Goal: Task Accomplishment & Management: Manage account settings

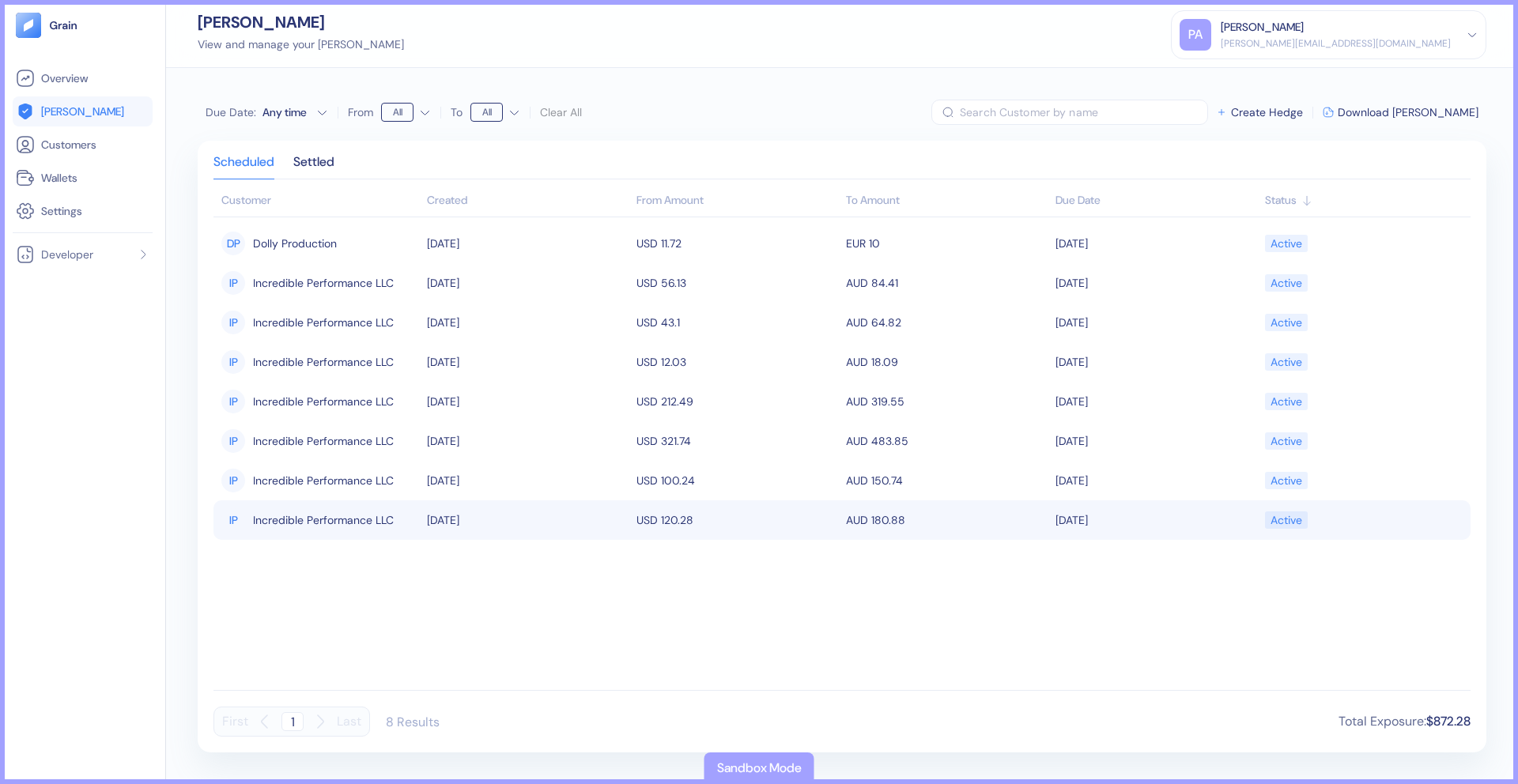
click at [570, 520] on td "[DATE]" at bounding box center [528, 520] width 210 height 39
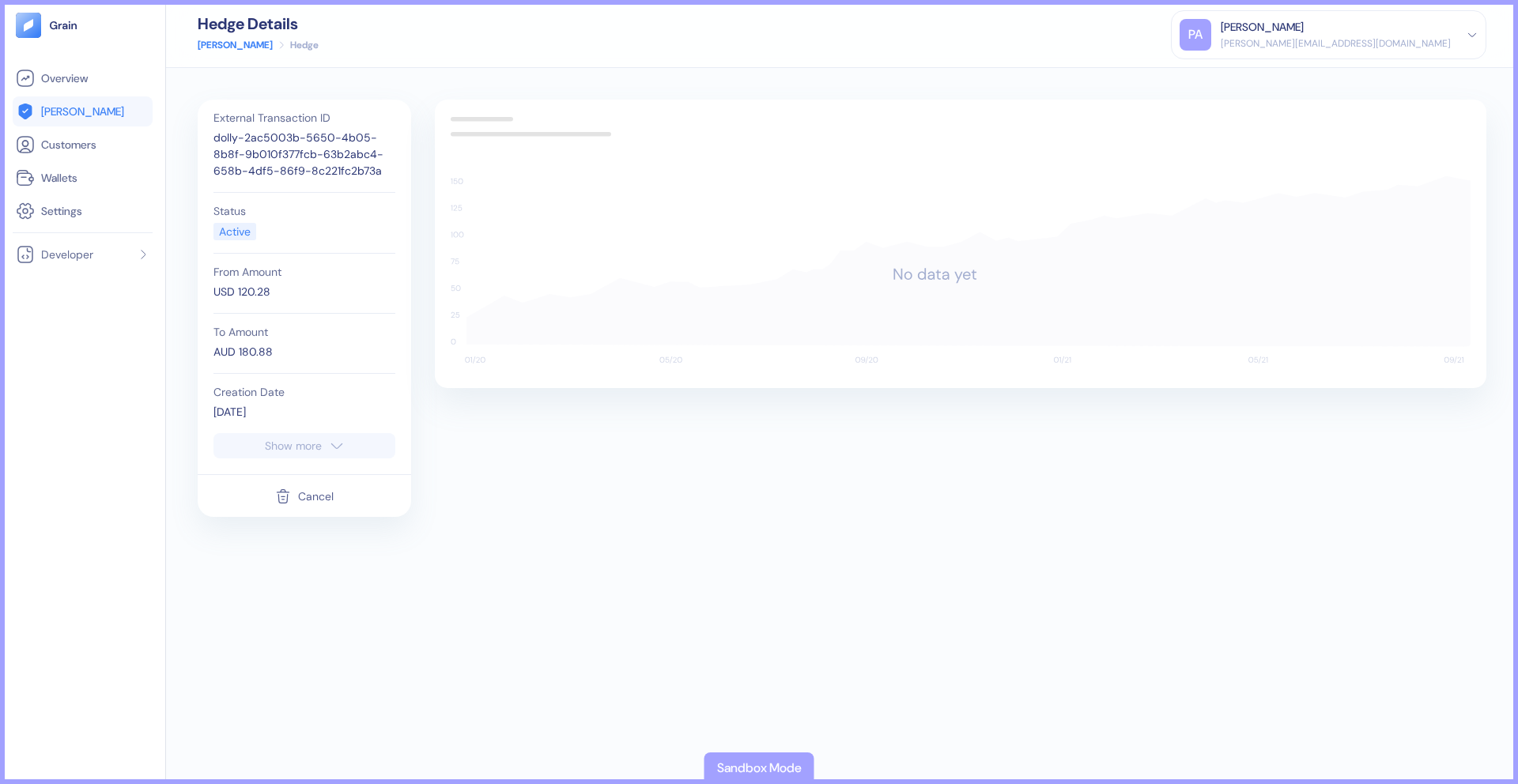
click at [275, 493] on icon "button" at bounding box center [284, 496] width 16 height 19
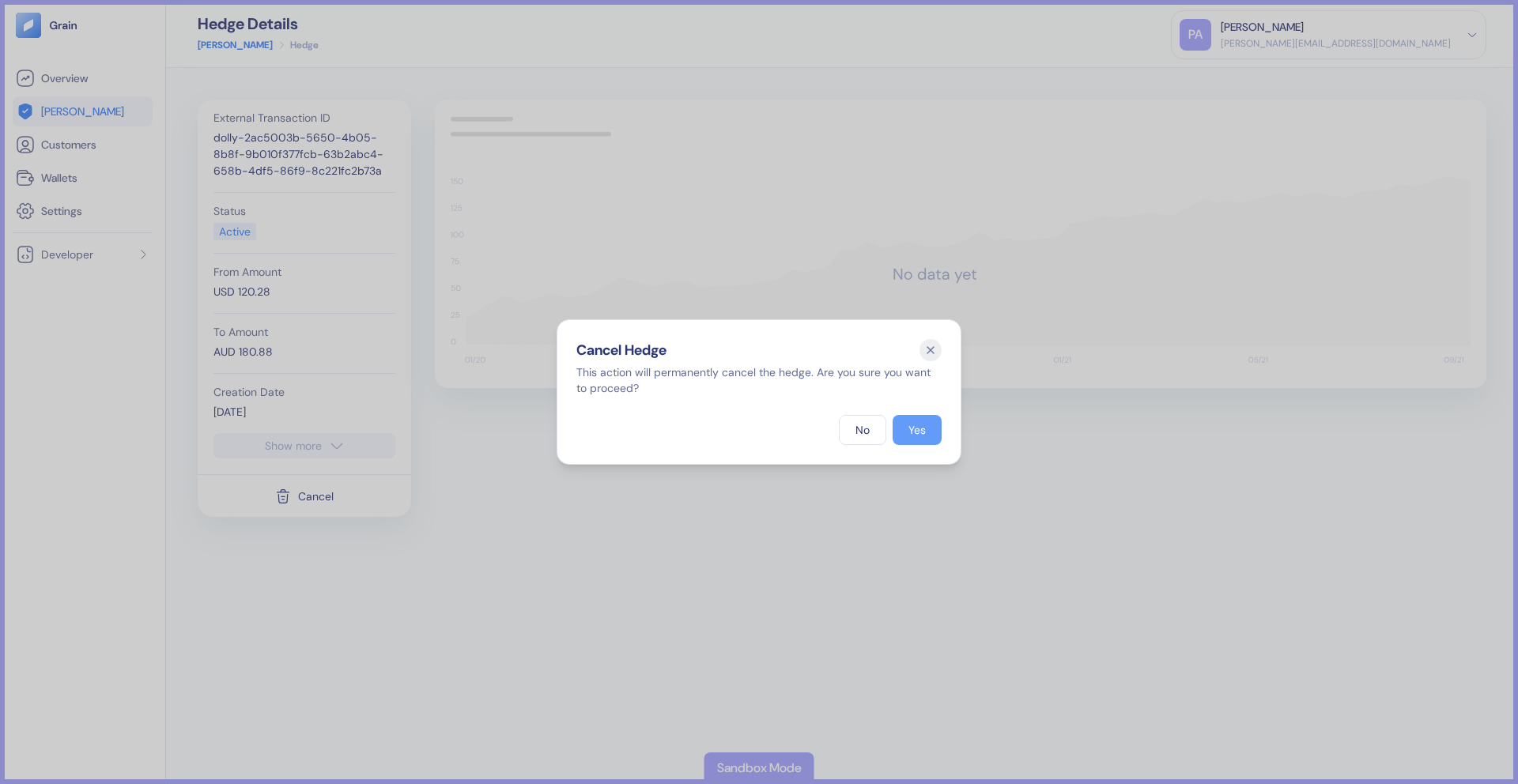
click at [903, 419] on button "Yes" at bounding box center [917, 430] width 49 height 30
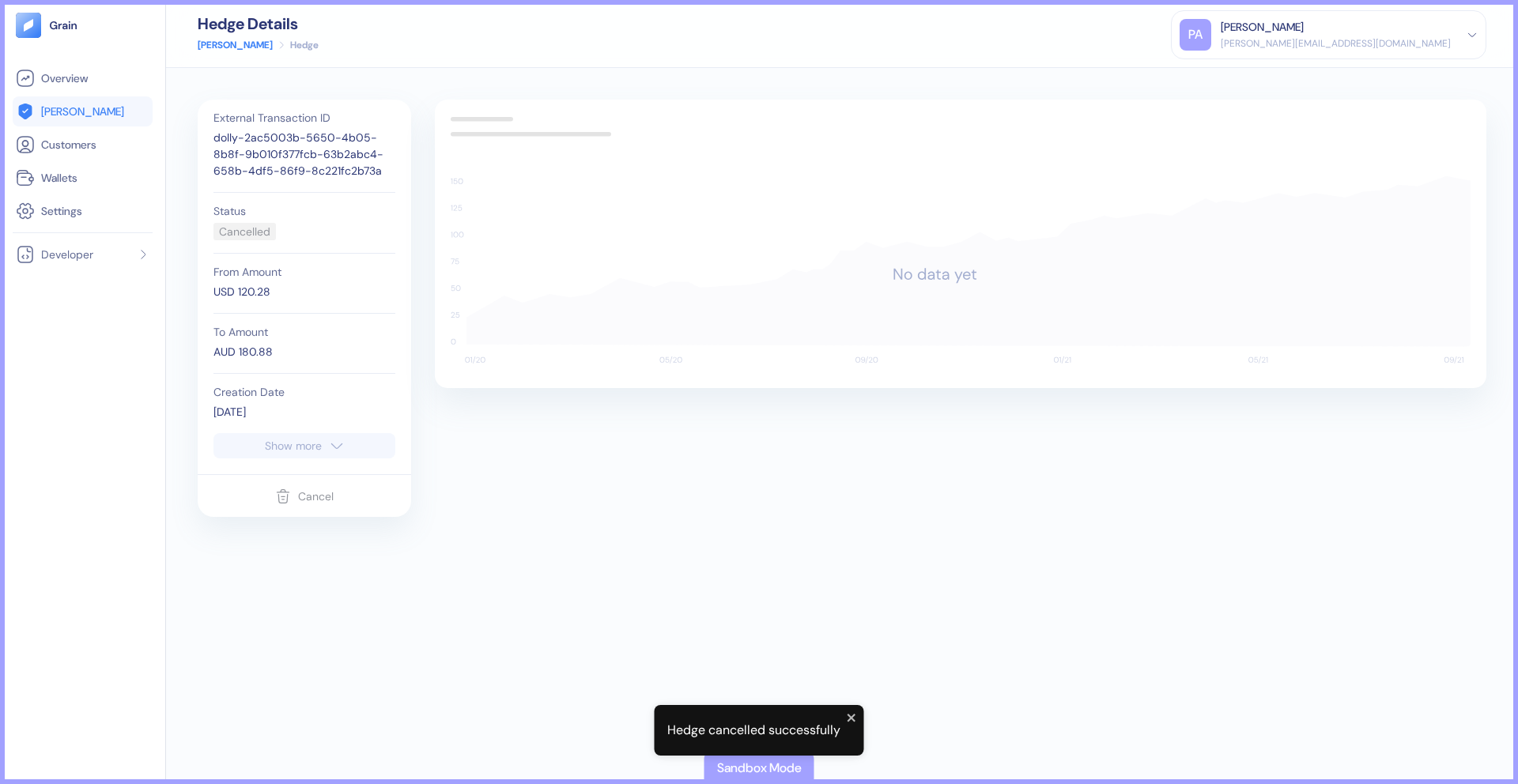
click at [220, 45] on link "[PERSON_NAME]" at bounding box center [235, 45] width 75 height 14
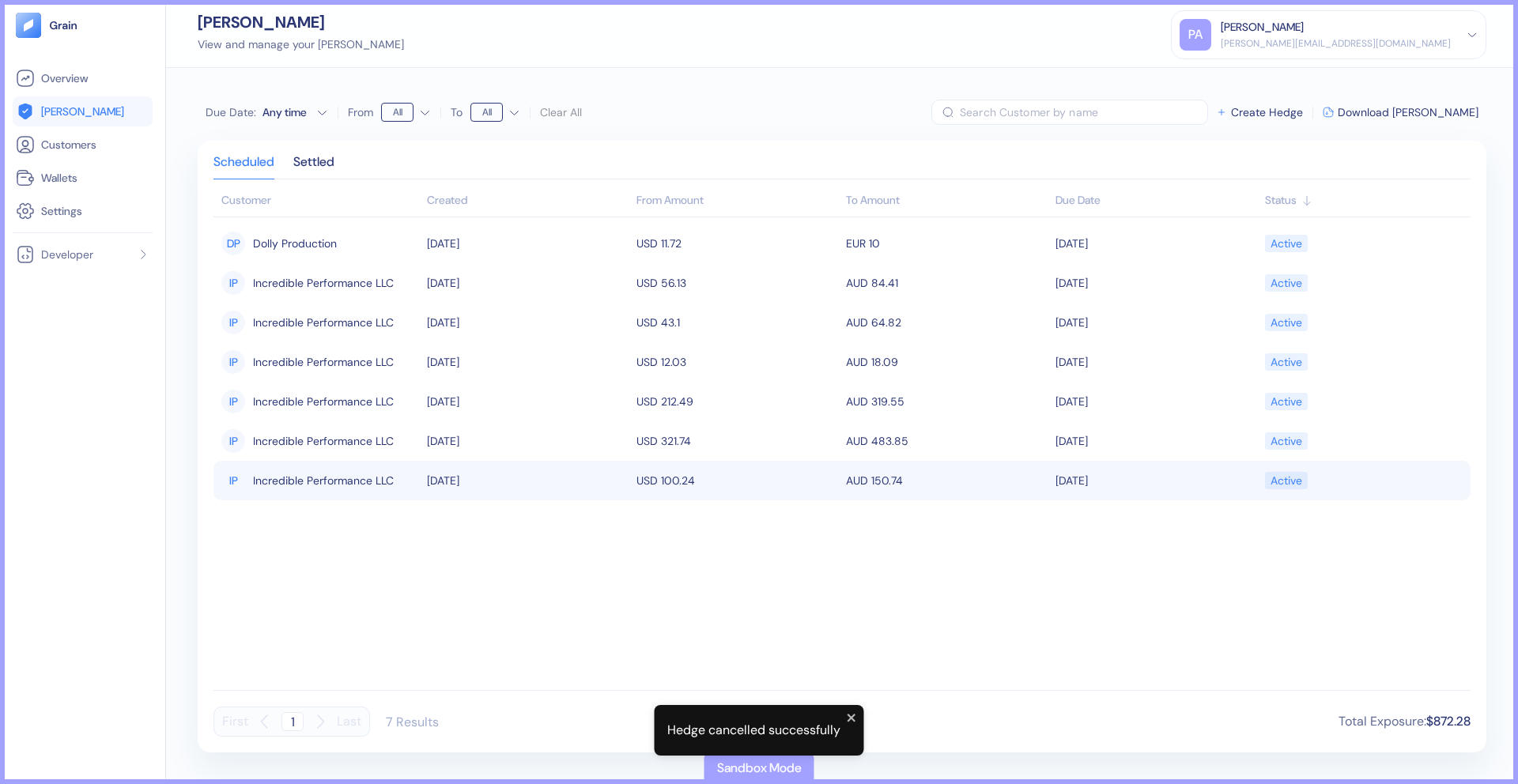
click at [361, 476] on span "Incredible Performance LLC" at bounding box center [323, 481] width 141 height 27
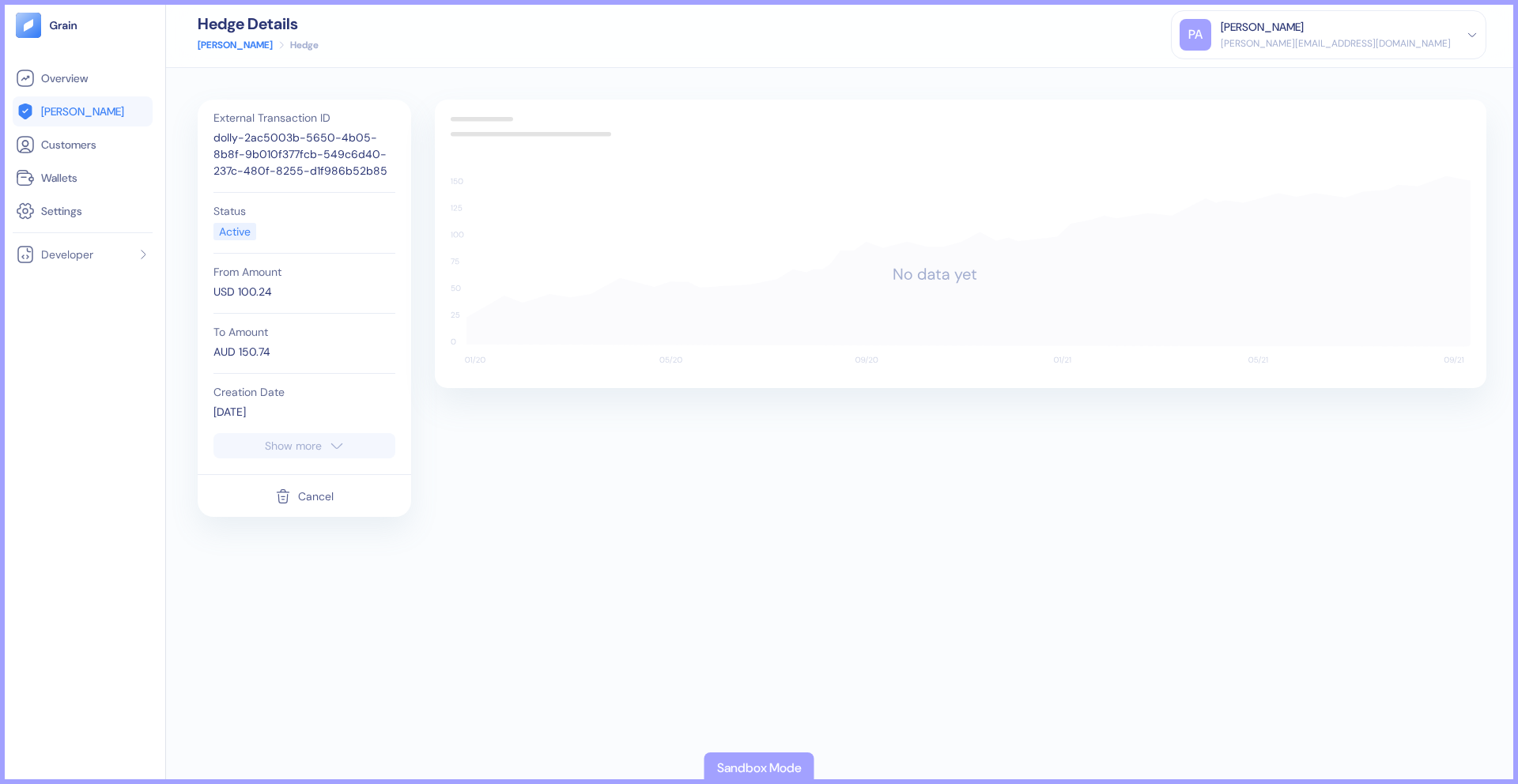
click at [300, 495] on div "Cancel" at bounding box center [316, 496] width 36 height 11
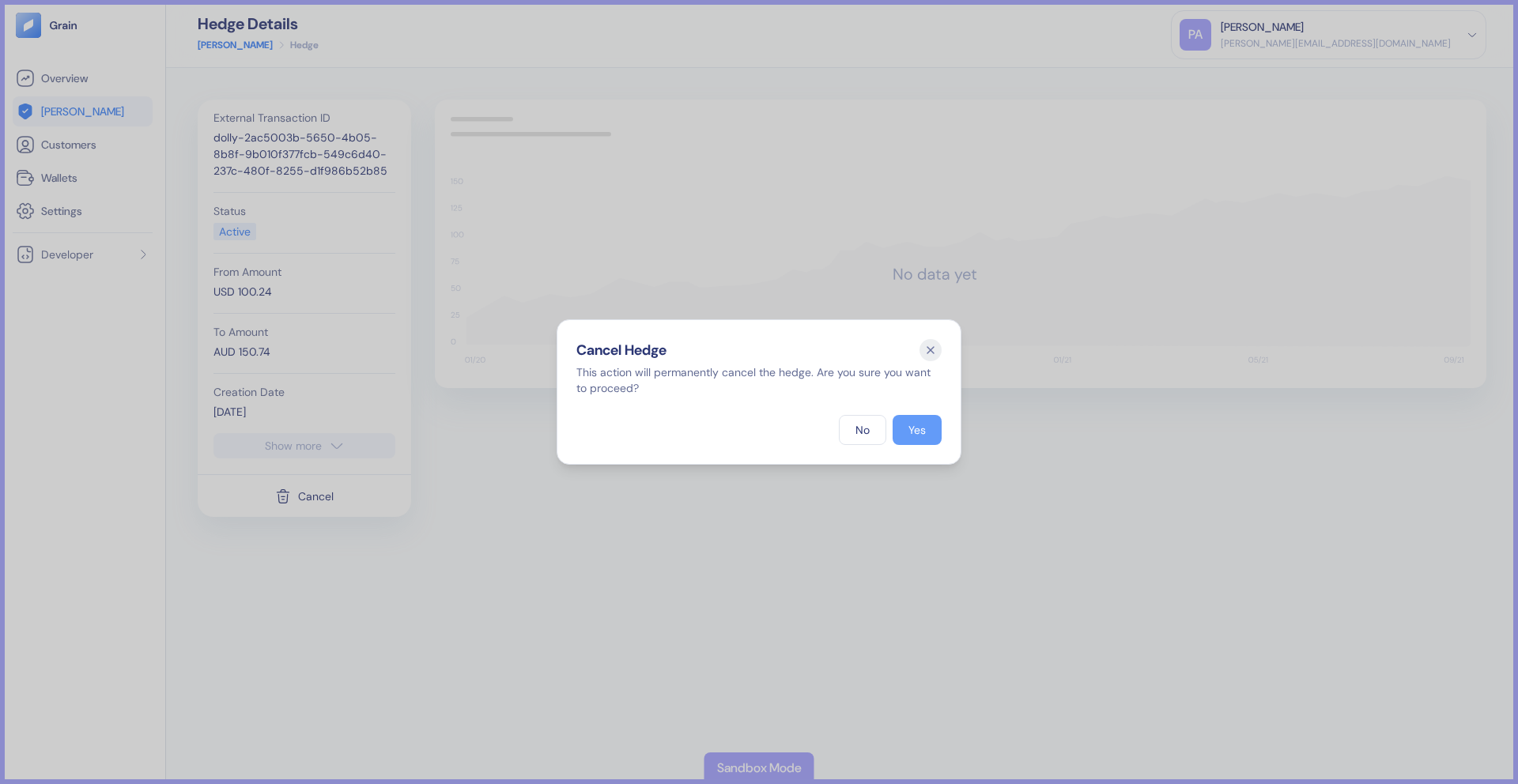
click at [920, 424] on div "Yes" at bounding box center [917, 430] width 17 height 11
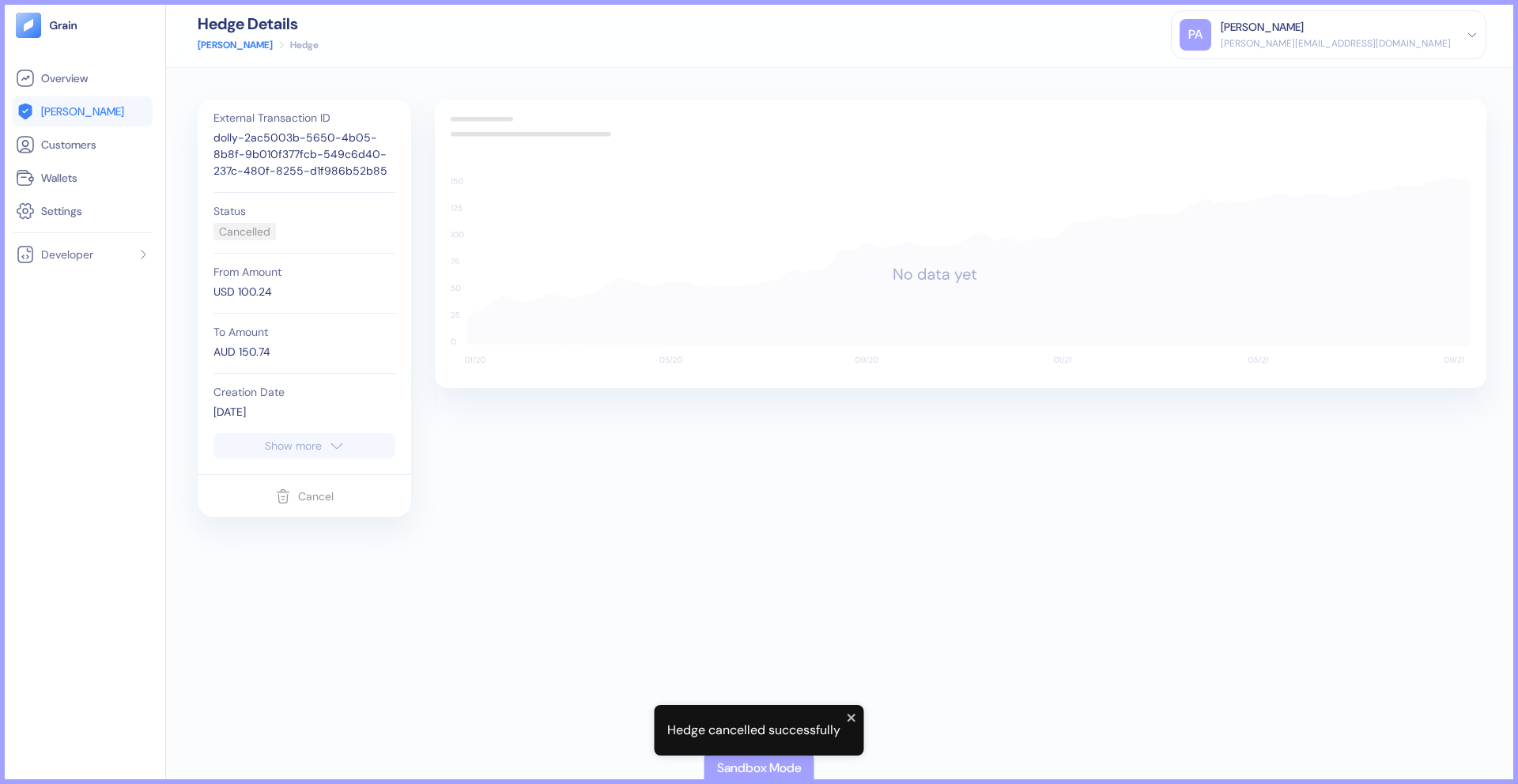
click at [208, 47] on link "[PERSON_NAME]" at bounding box center [235, 45] width 75 height 14
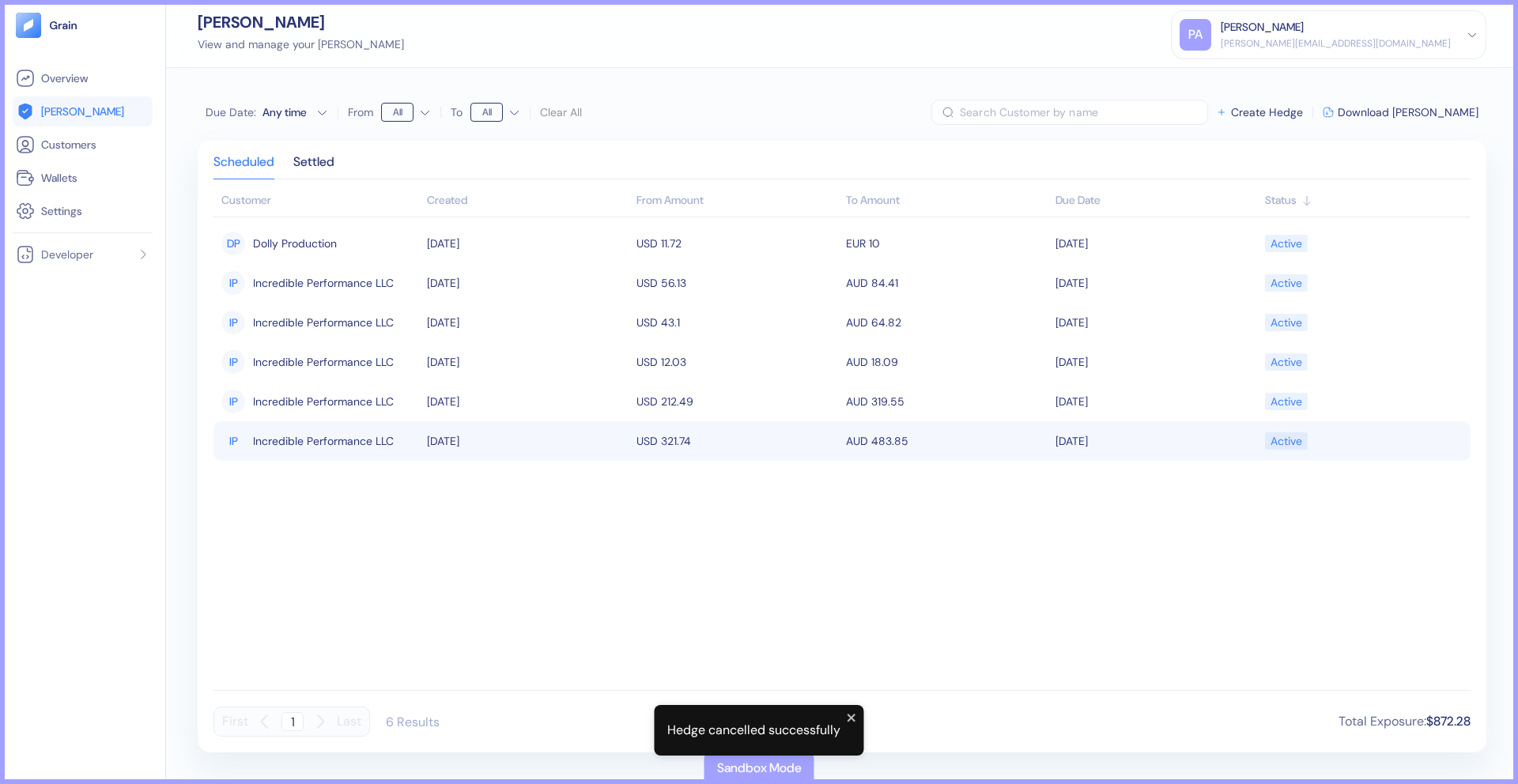
click at [270, 424] on td "IP Incredible Performance LLC" at bounding box center [318, 441] width 210 height 39
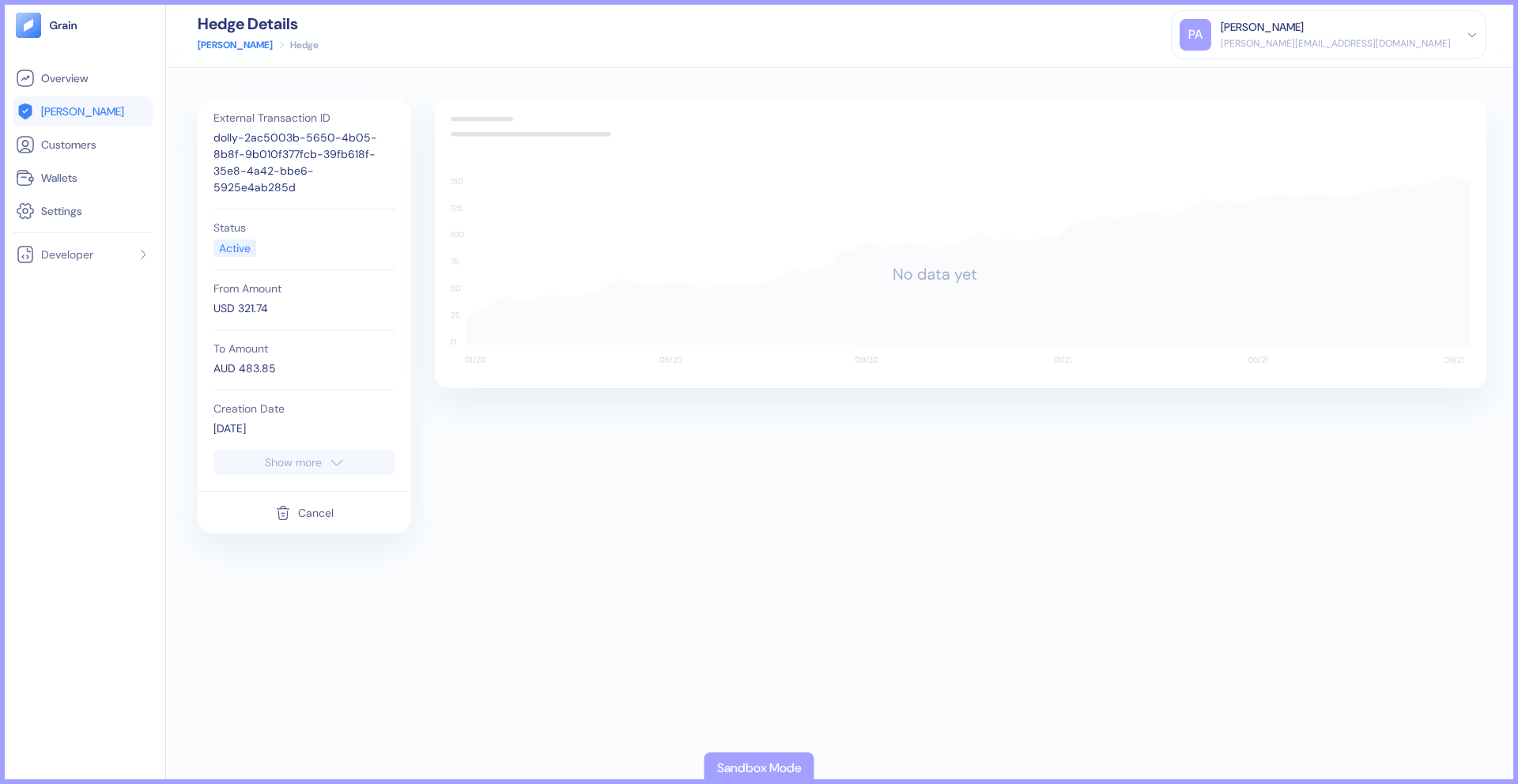
click at [281, 503] on icon "button" at bounding box center [284, 512] width 16 height 19
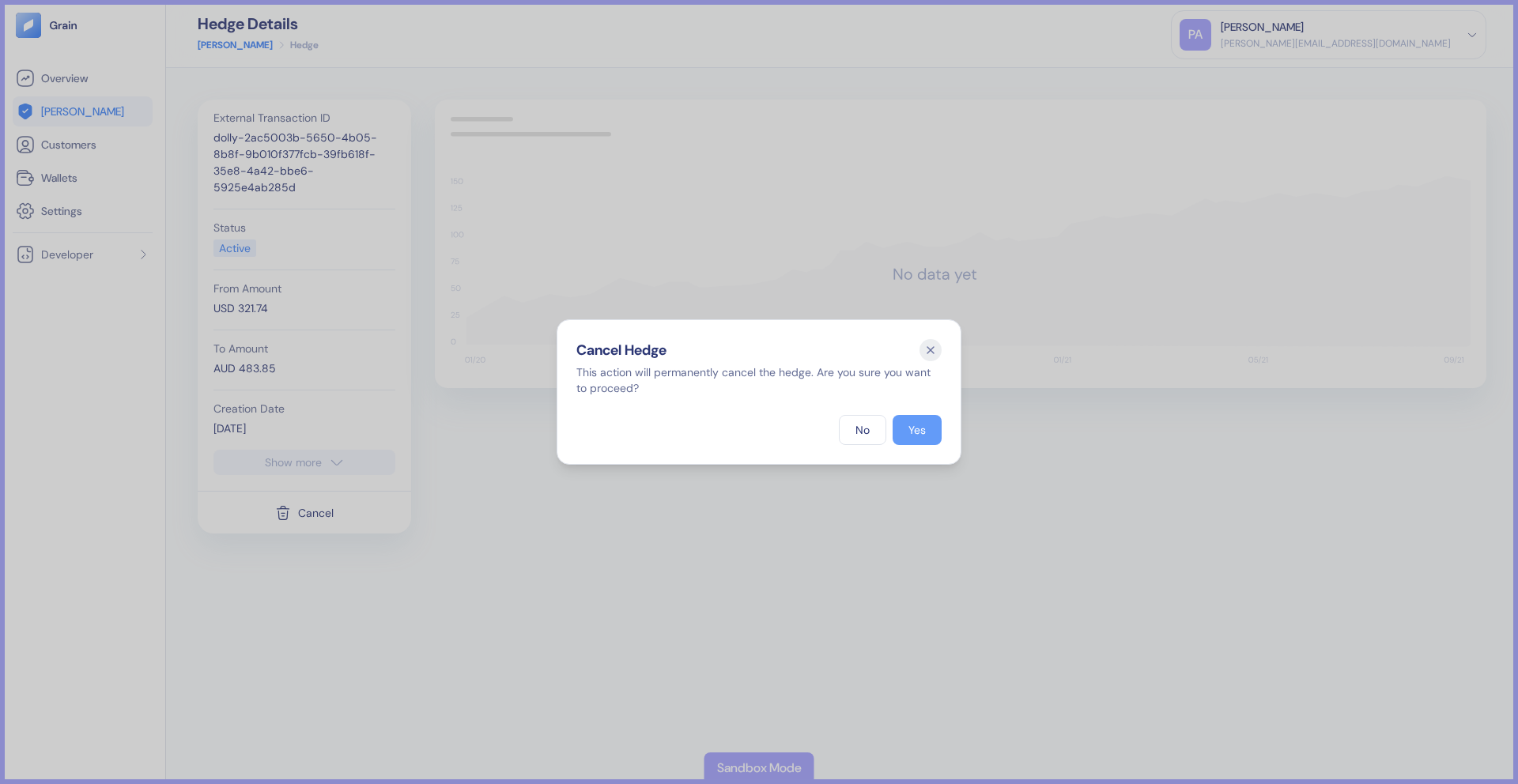
click at [921, 425] on div "Yes" at bounding box center [917, 430] width 17 height 11
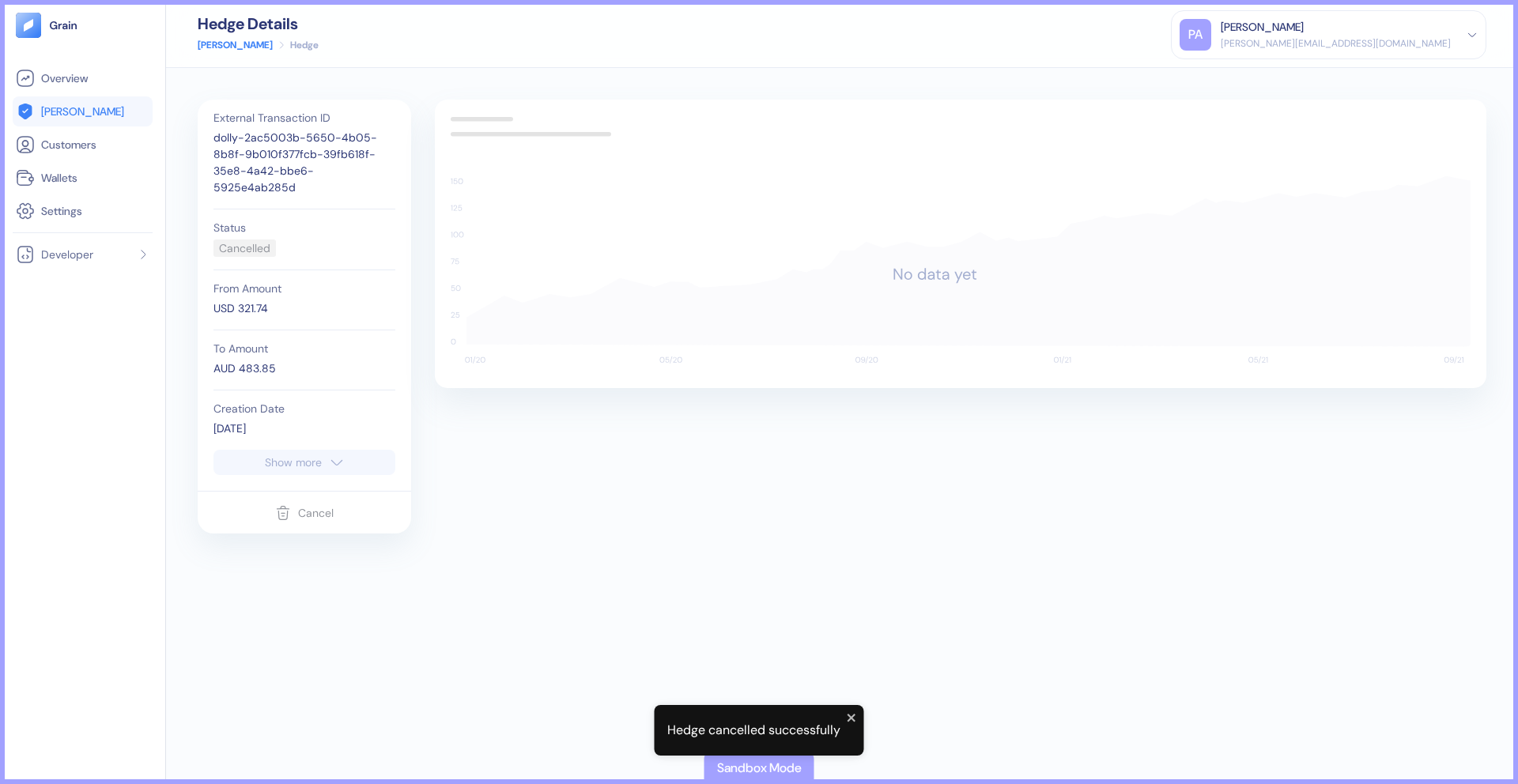
click at [213, 52] on div "Hedge Details Hedges Hedge PA Parker Andrews parker@dollycard.com Sign Out" at bounding box center [842, 34] width 1352 height 68
click at [213, 45] on link "[PERSON_NAME]" at bounding box center [235, 45] width 75 height 14
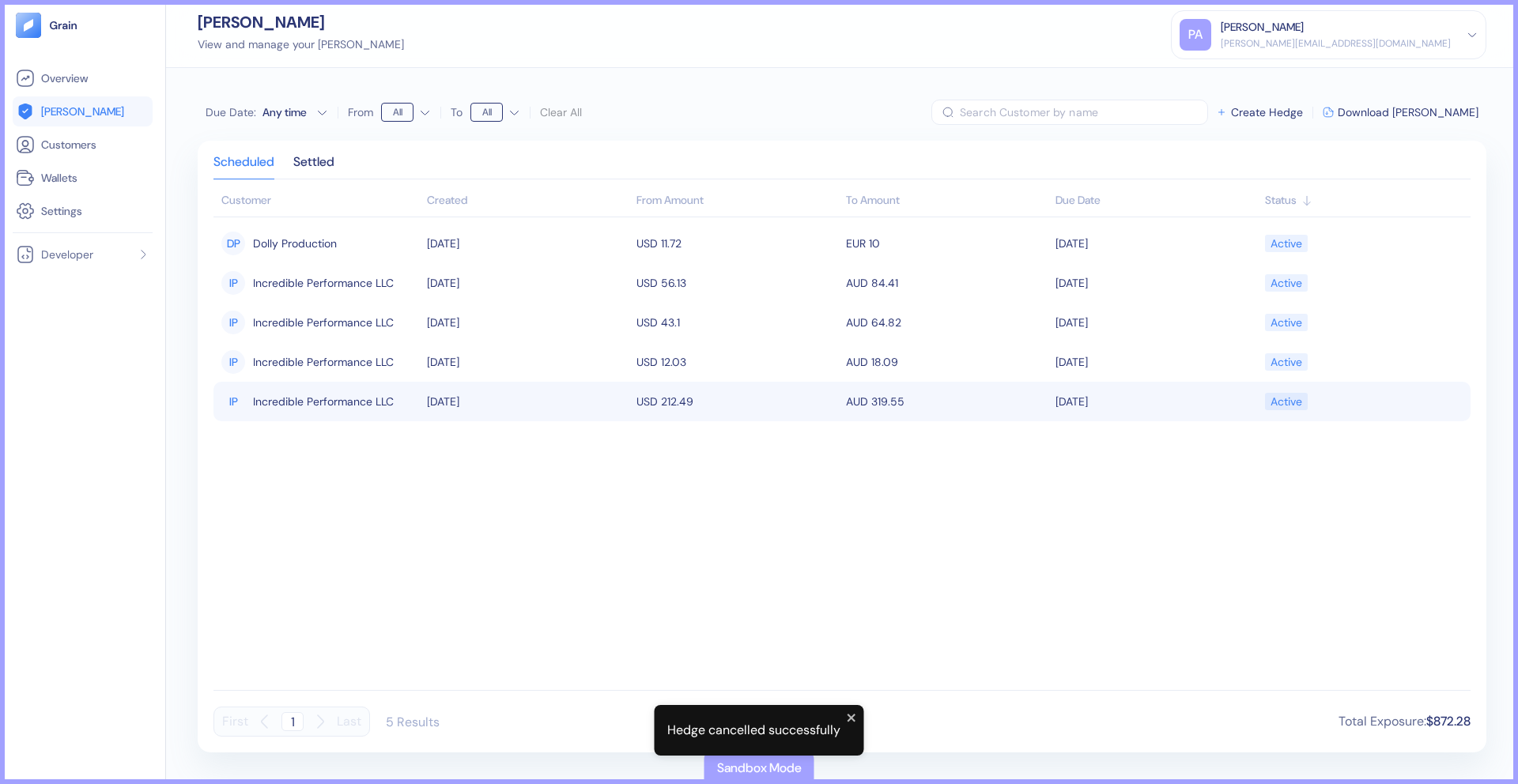
click at [283, 407] on span "Incredible Performance LLC" at bounding box center [323, 402] width 141 height 27
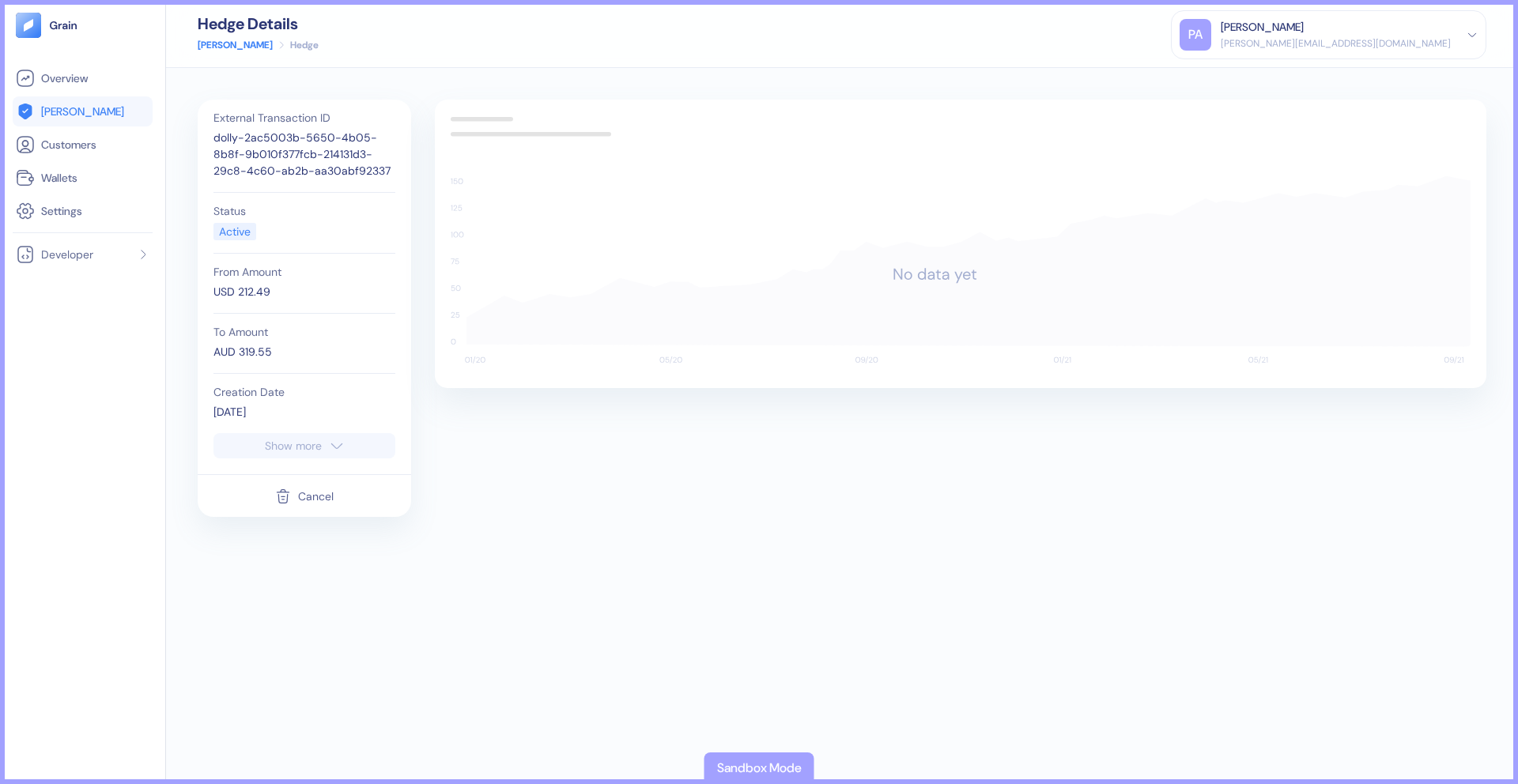
click at [316, 493] on div "Cancel" at bounding box center [316, 496] width 36 height 11
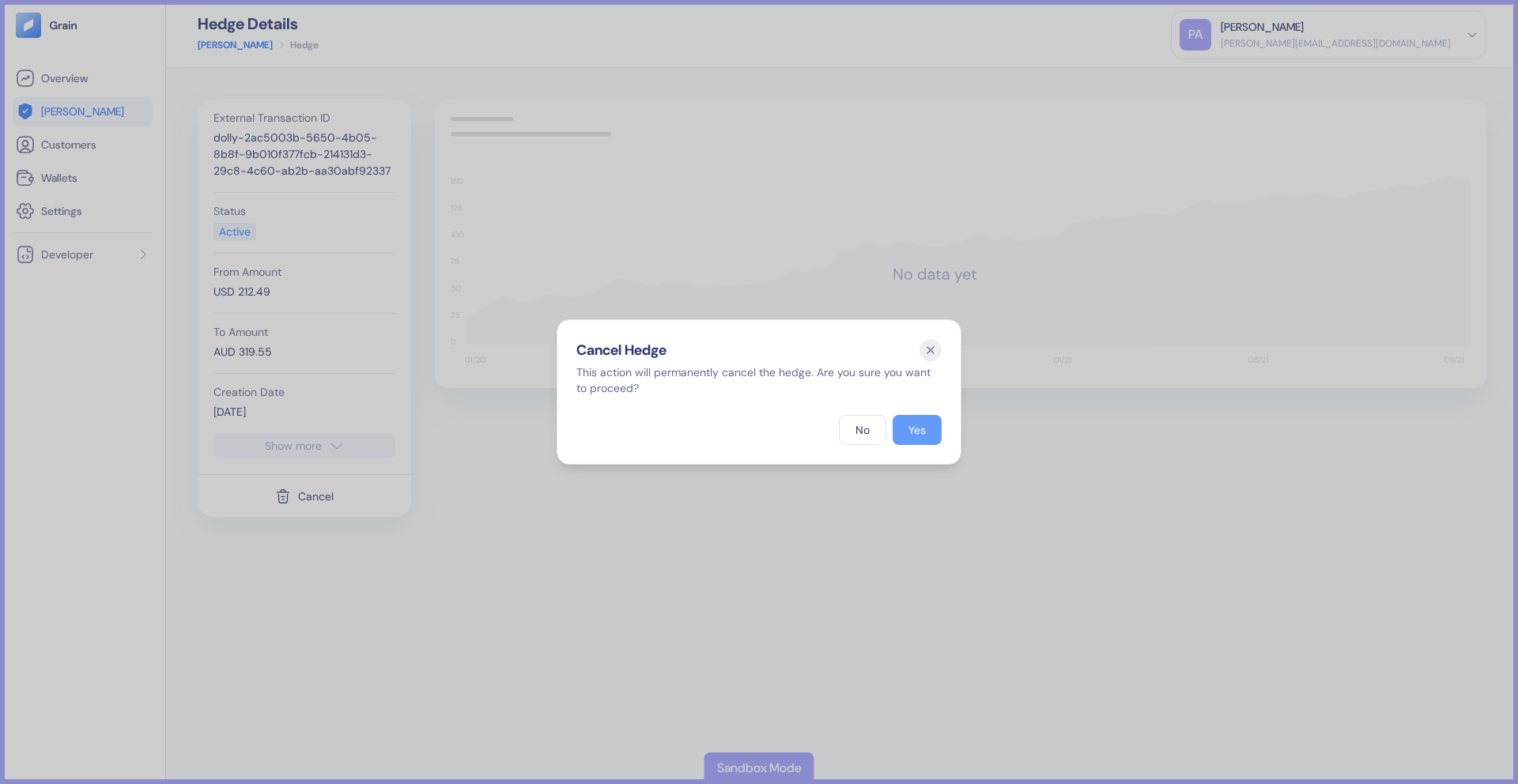
click at [936, 427] on button "Yes" at bounding box center [917, 430] width 49 height 30
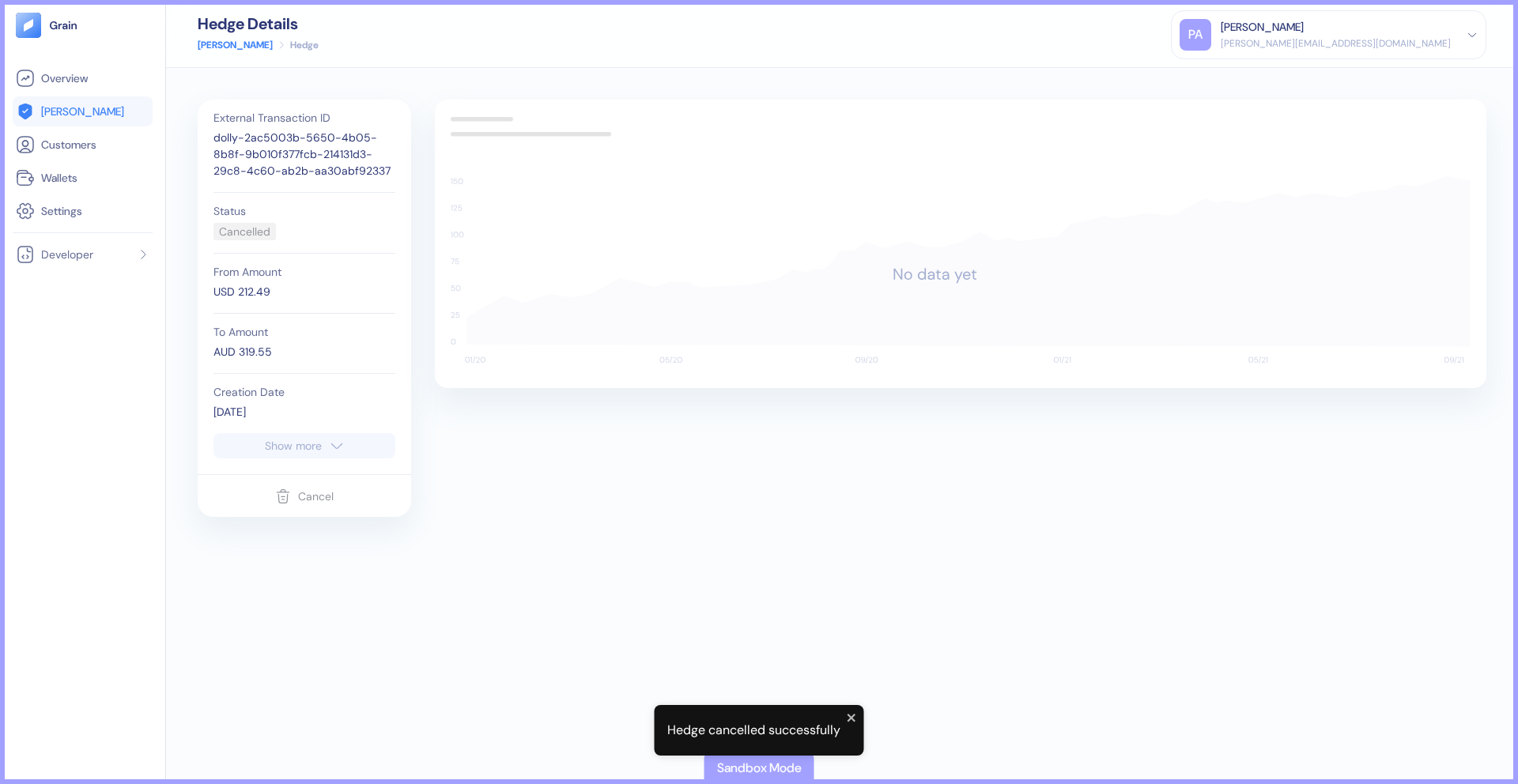
click at [213, 33] on div "Hedge Details Hedges Hedge" at bounding box center [257, 34] width 121 height 37
click at [213, 43] on link "[PERSON_NAME]" at bounding box center [235, 45] width 75 height 14
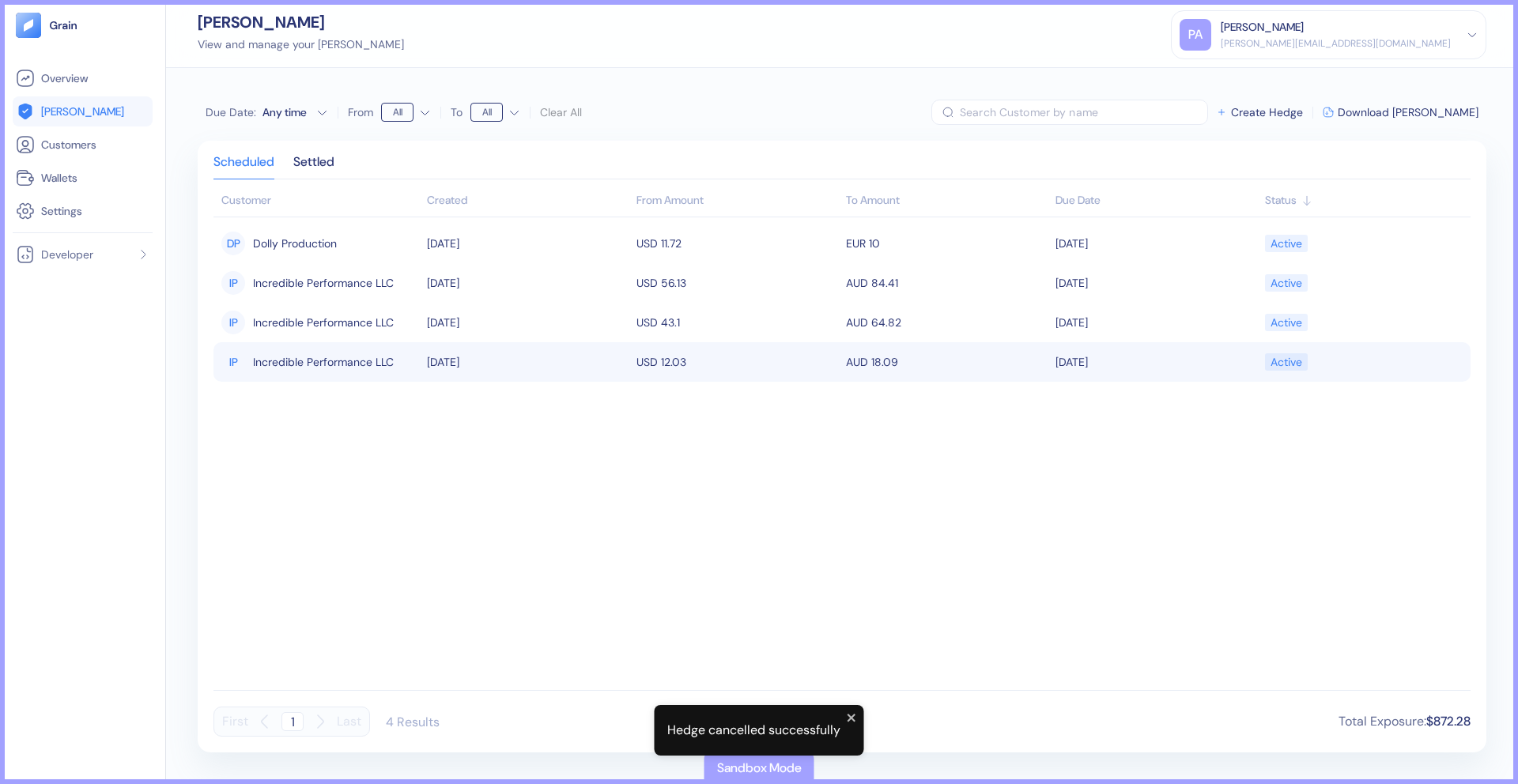
click at [296, 344] on td "IP Incredible Performance LLC" at bounding box center [318, 362] width 210 height 39
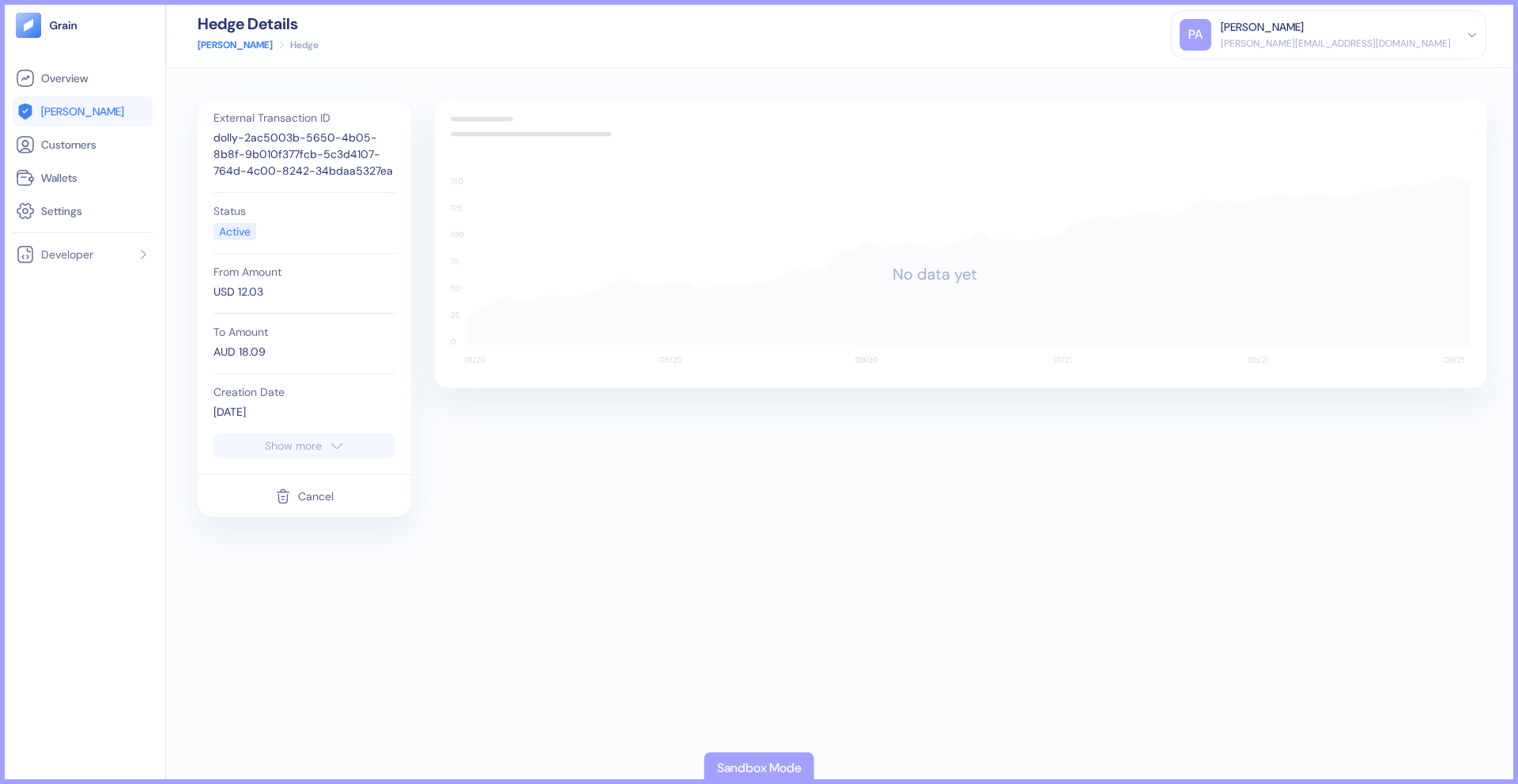
click at [319, 495] on div "Cancel" at bounding box center [316, 496] width 36 height 11
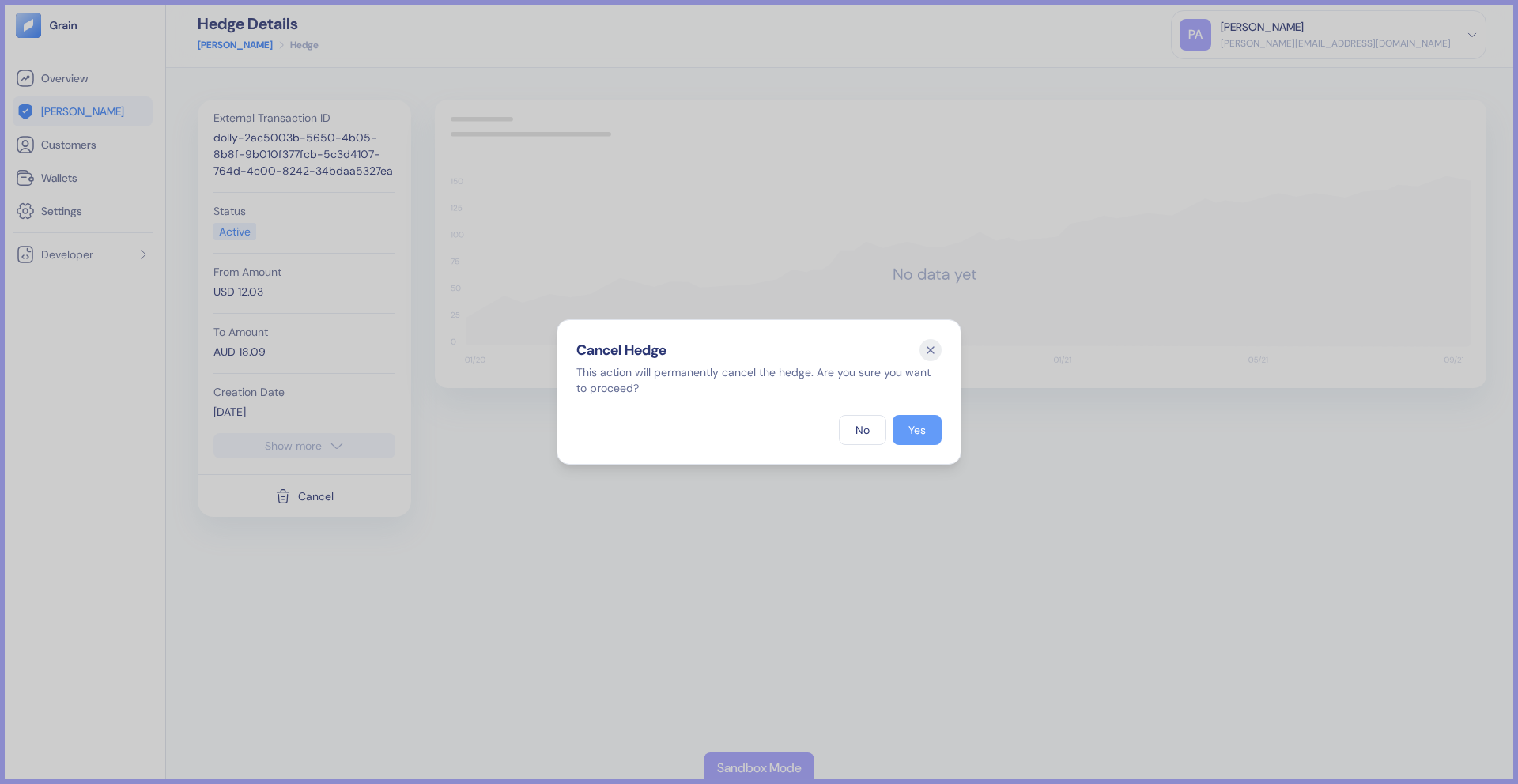
click at [915, 437] on button "Yes" at bounding box center [917, 430] width 49 height 30
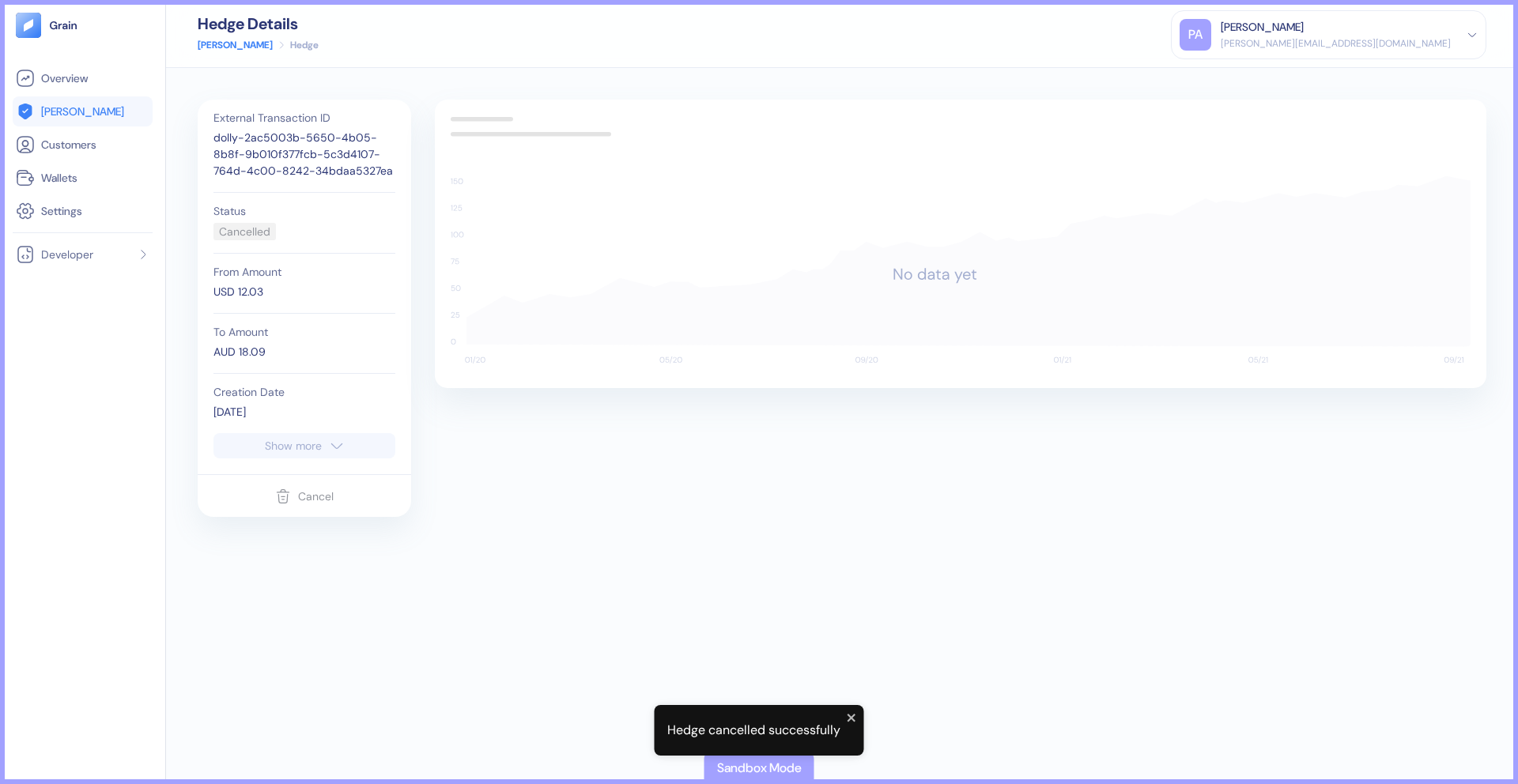
click at [205, 43] on link "[PERSON_NAME]" at bounding box center [235, 45] width 75 height 14
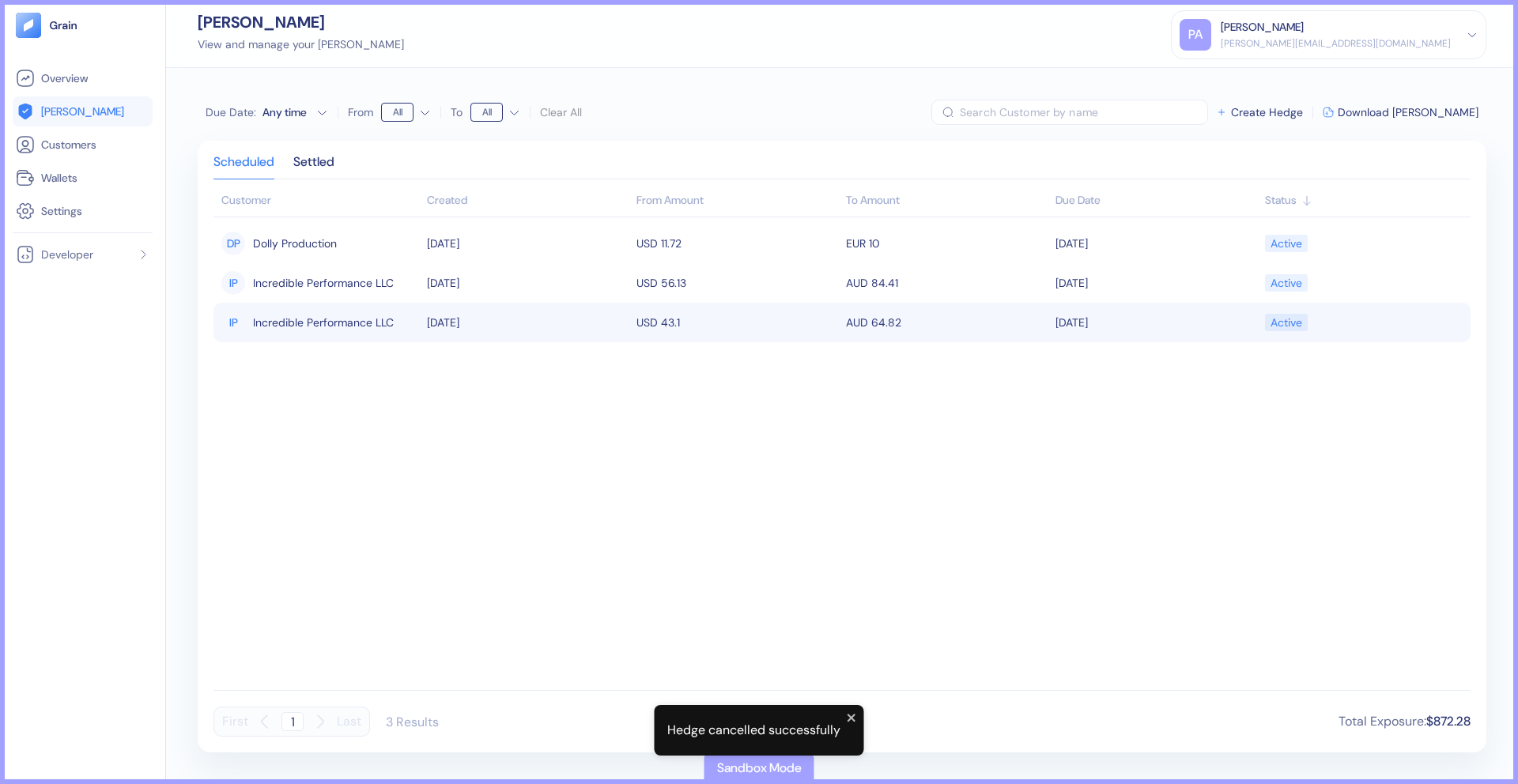
click at [307, 320] on span "Incredible Performance LLC" at bounding box center [323, 323] width 141 height 27
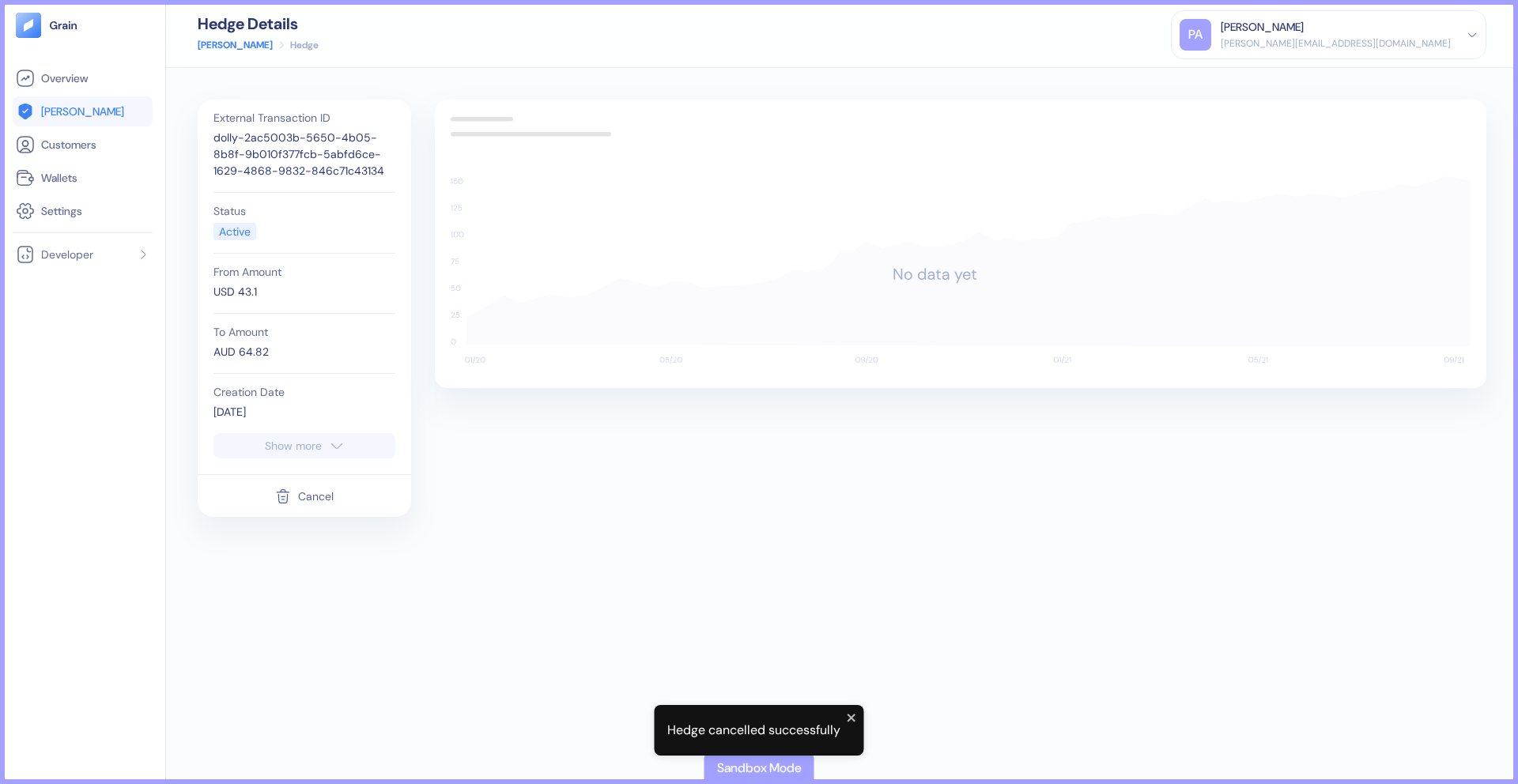
click at [305, 501] on div "Cancel" at bounding box center [316, 496] width 36 height 11
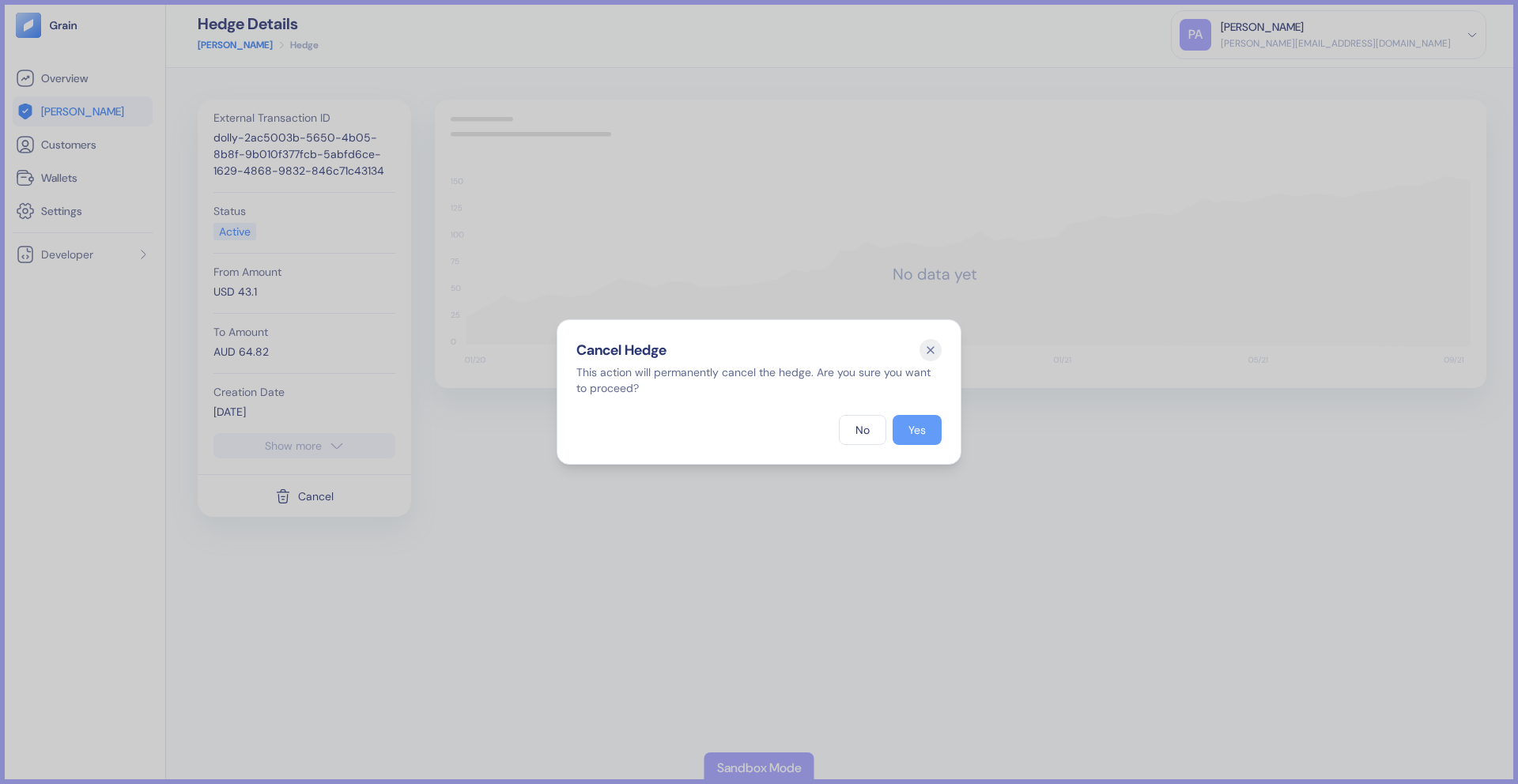
click at [923, 424] on div "Yes" at bounding box center [917, 430] width 17 height 11
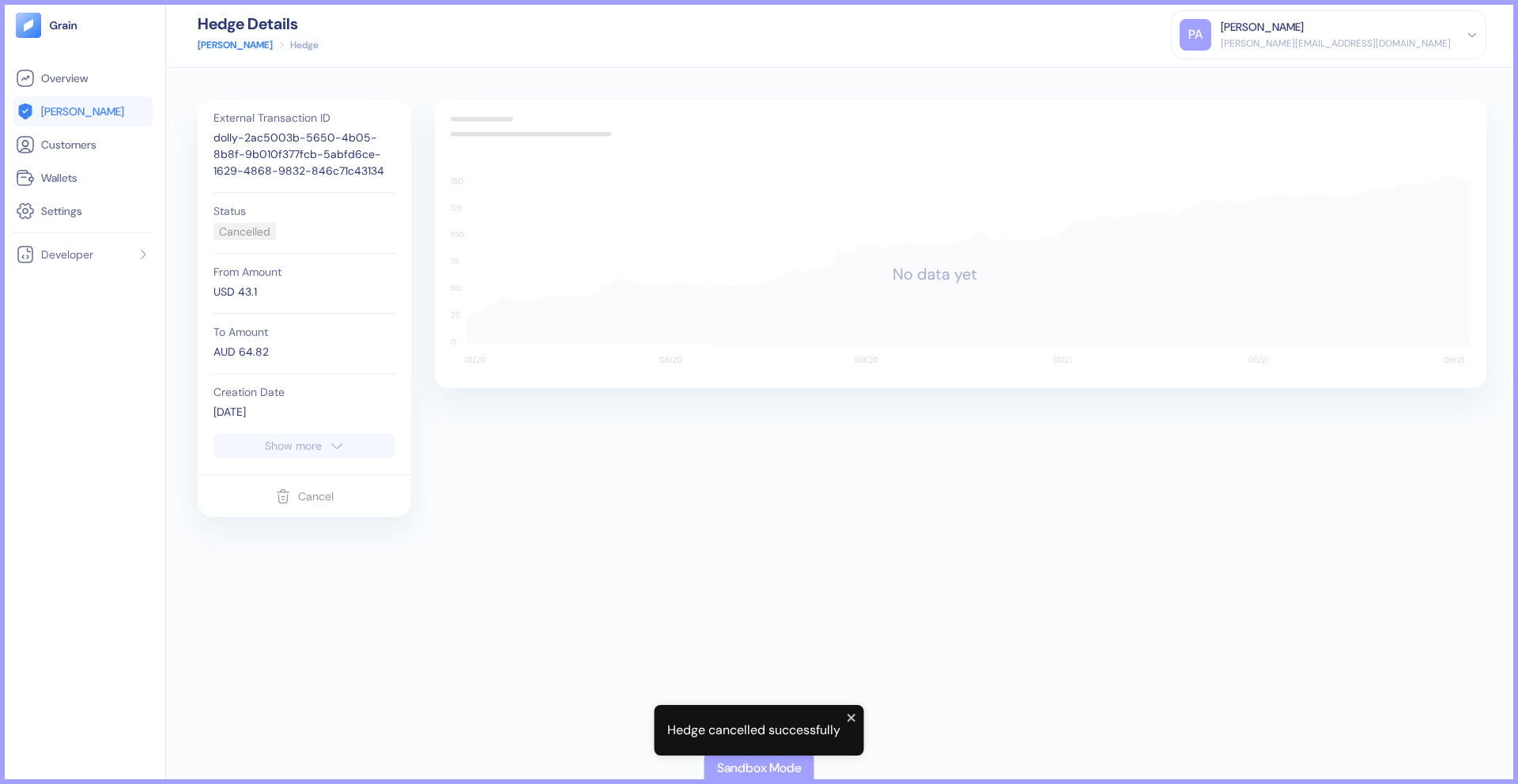
click at [210, 43] on link "[PERSON_NAME]" at bounding box center [235, 45] width 75 height 14
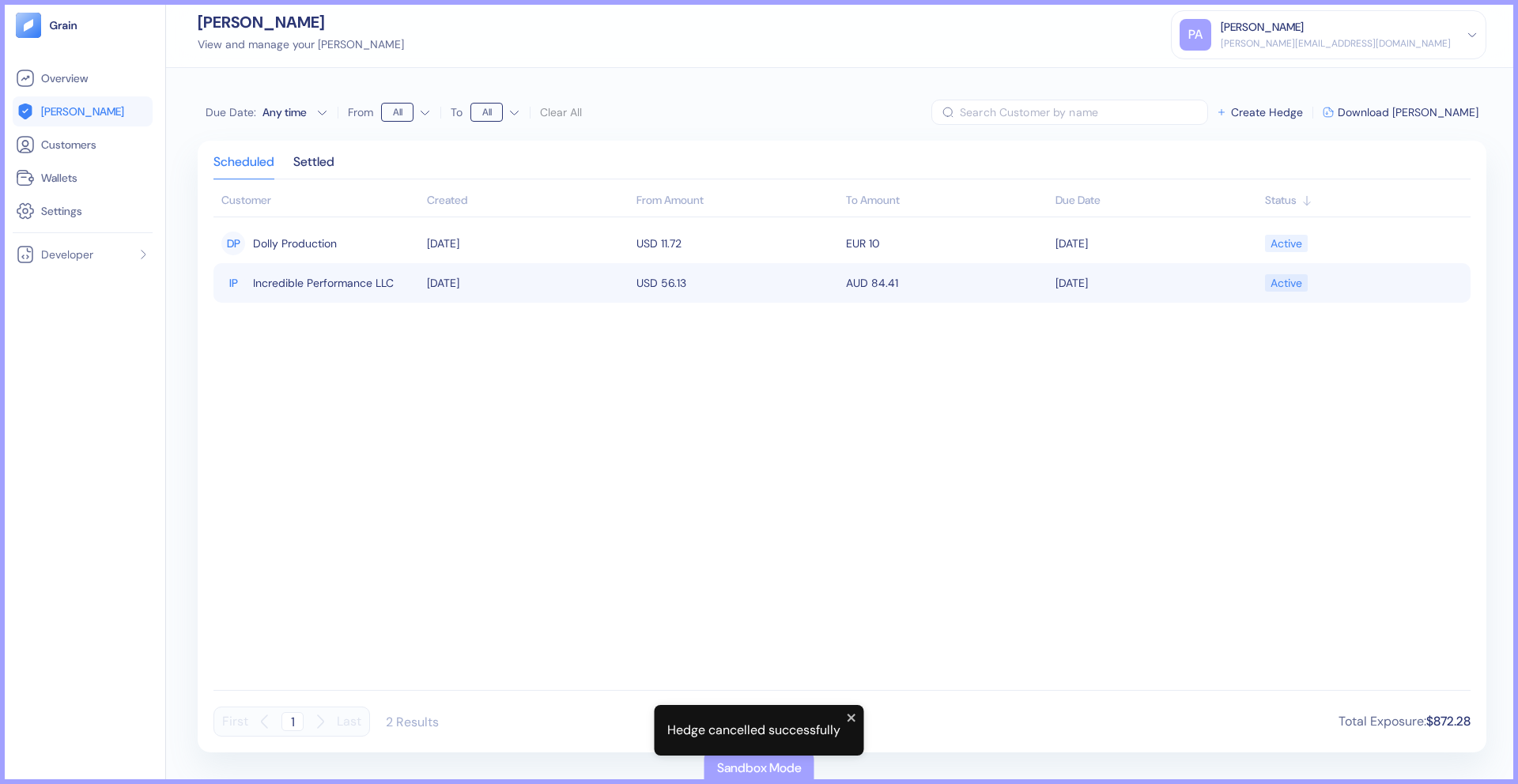
click at [274, 277] on span "Incredible Performance LLC" at bounding box center [323, 283] width 141 height 27
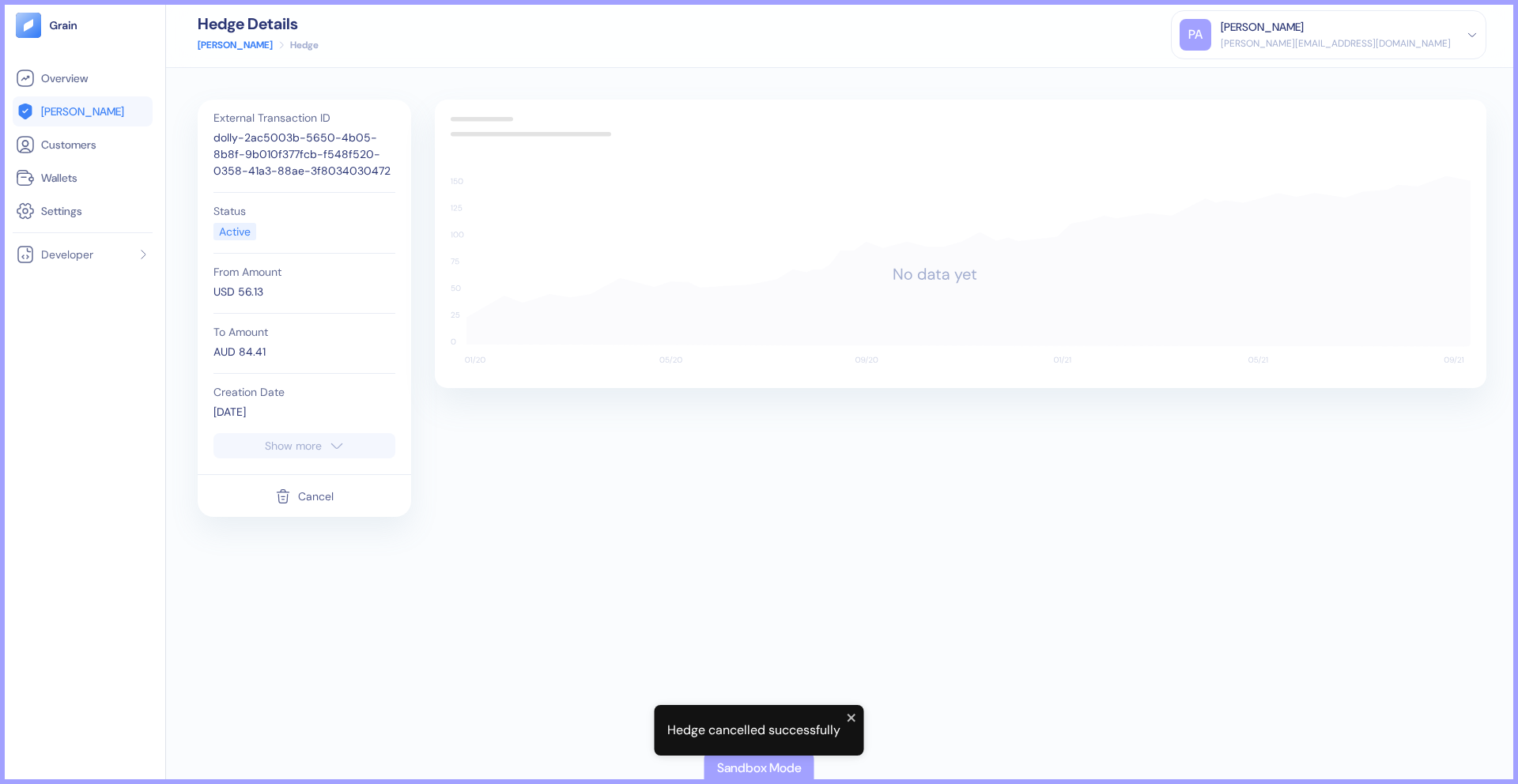
click at [313, 493] on div "Cancel" at bounding box center [316, 496] width 36 height 11
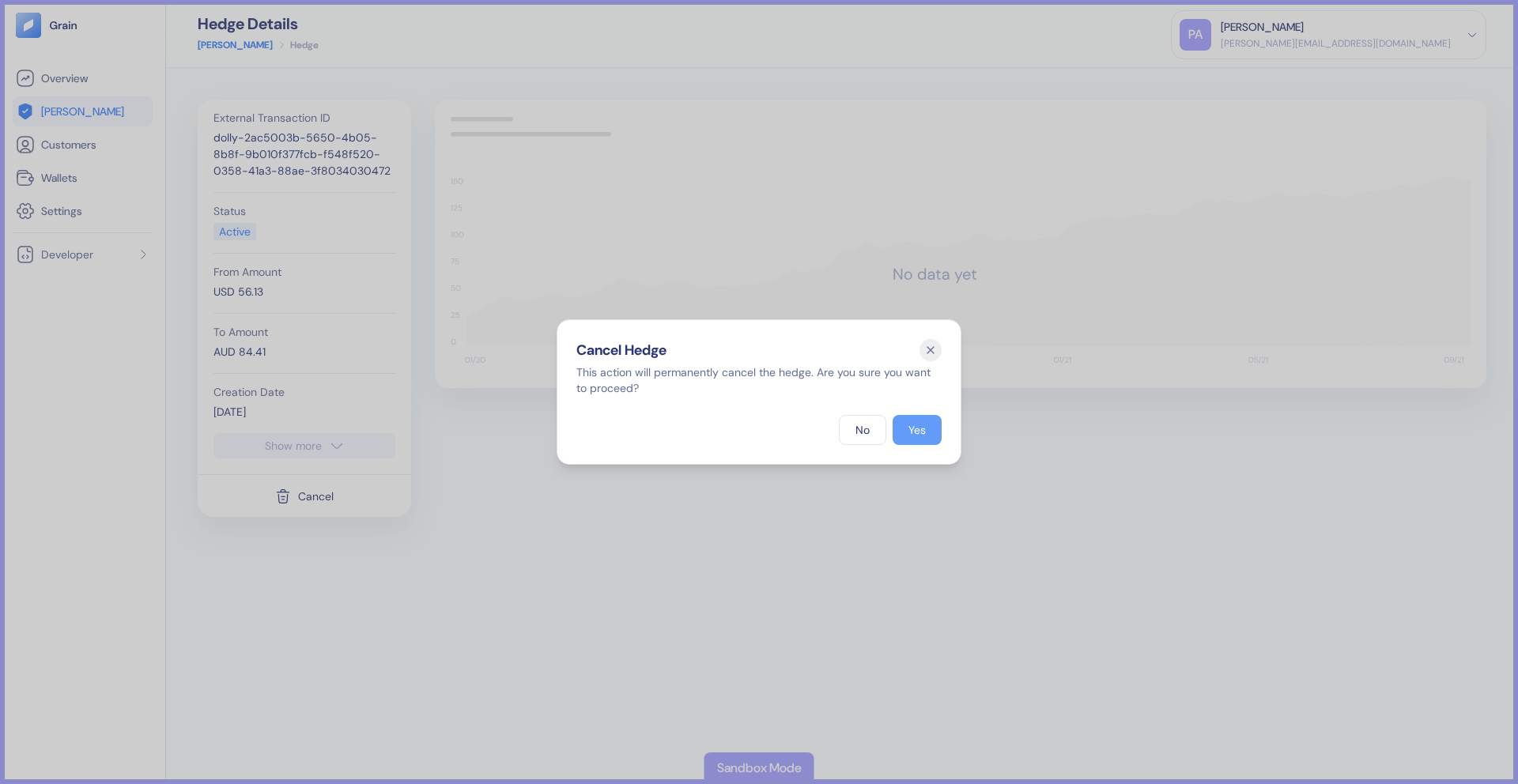
click at [909, 439] on button "Yes" at bounding box center [917, 430] width 49 height 30
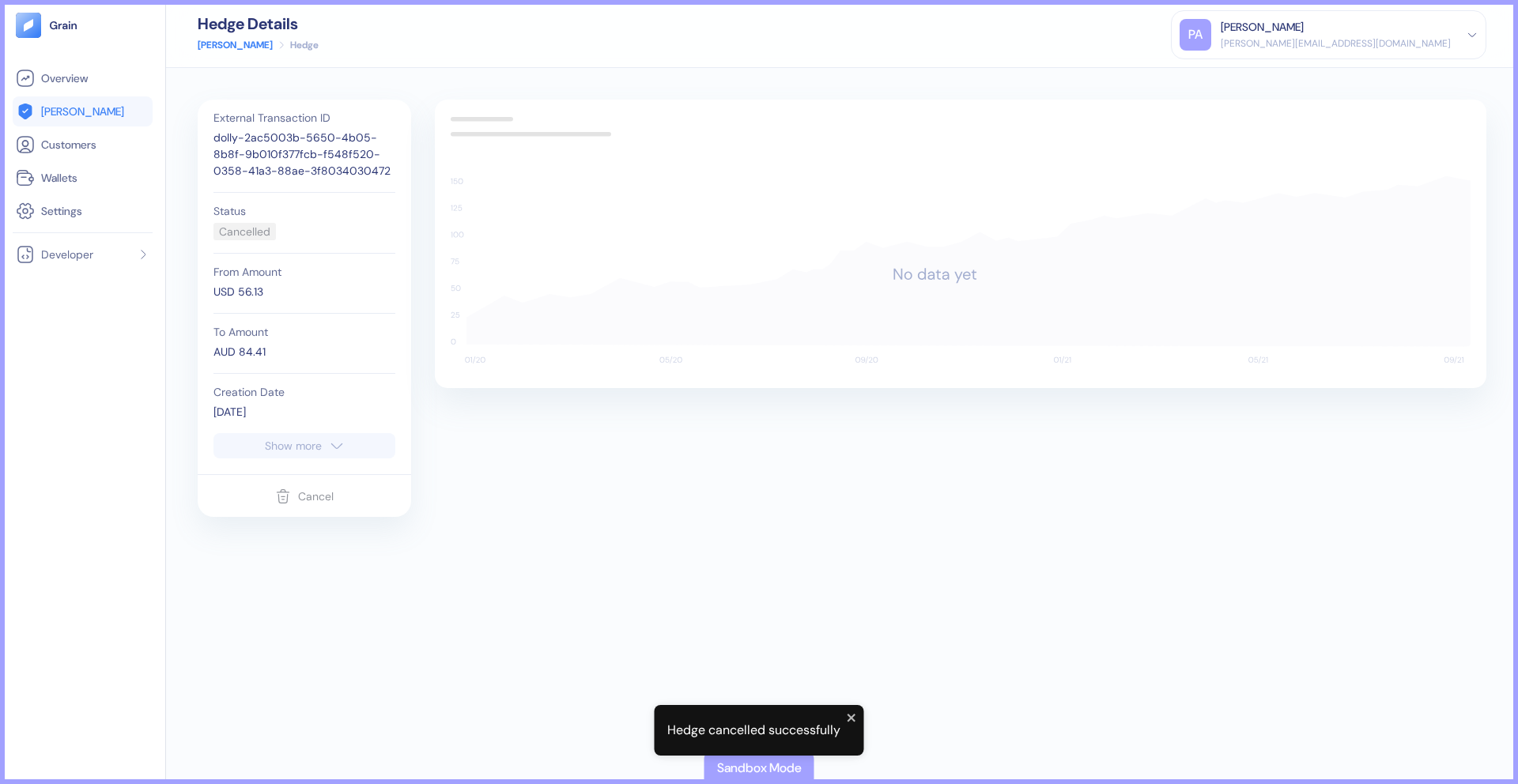
click at [210, 48] on link "[PERSON_NAME]" at bounding box center [235, 45] width 75 height 14
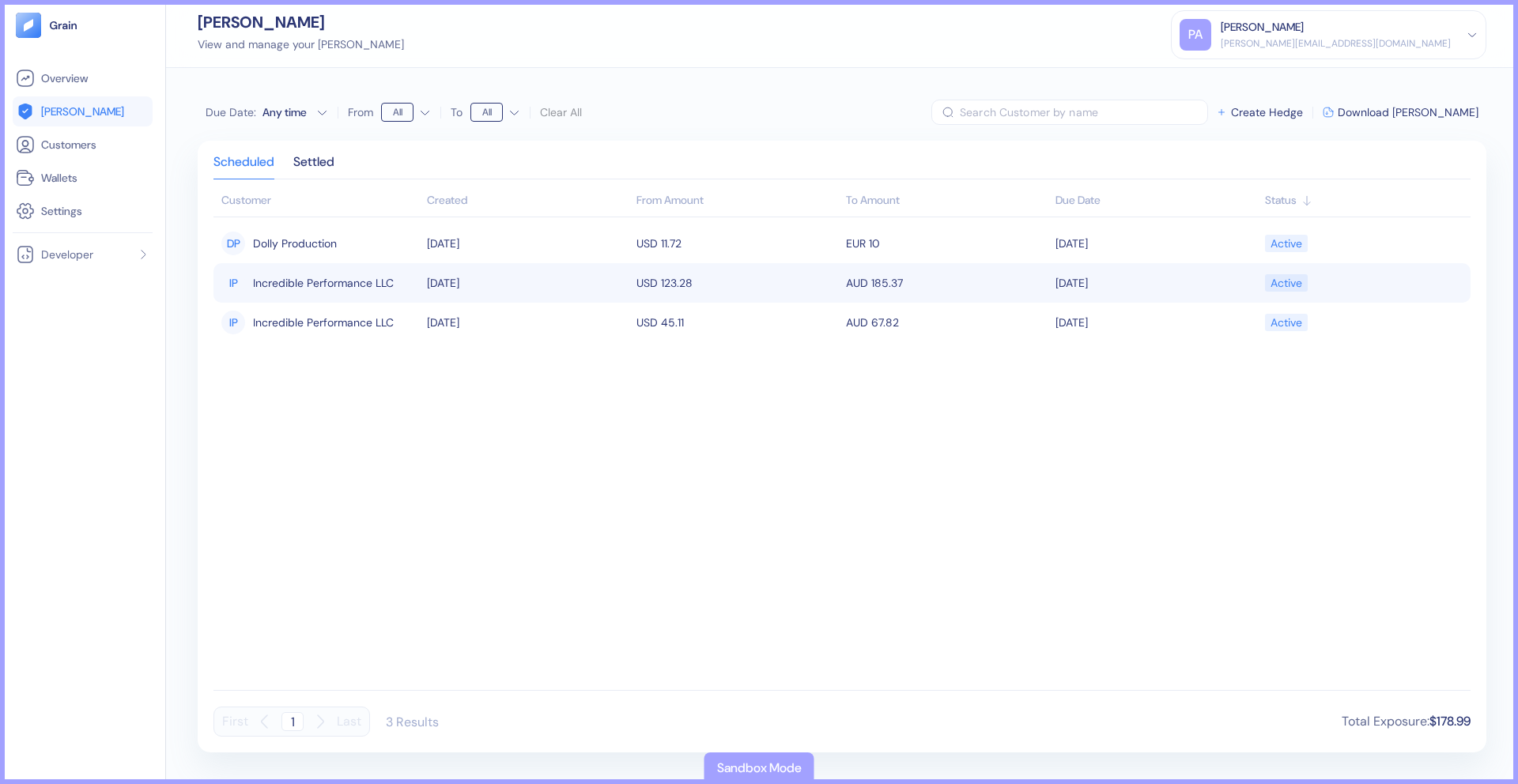
click at [340, 279] on span "Incredible Performance LLC" at bounding box center [323, 283] width 141 height 27
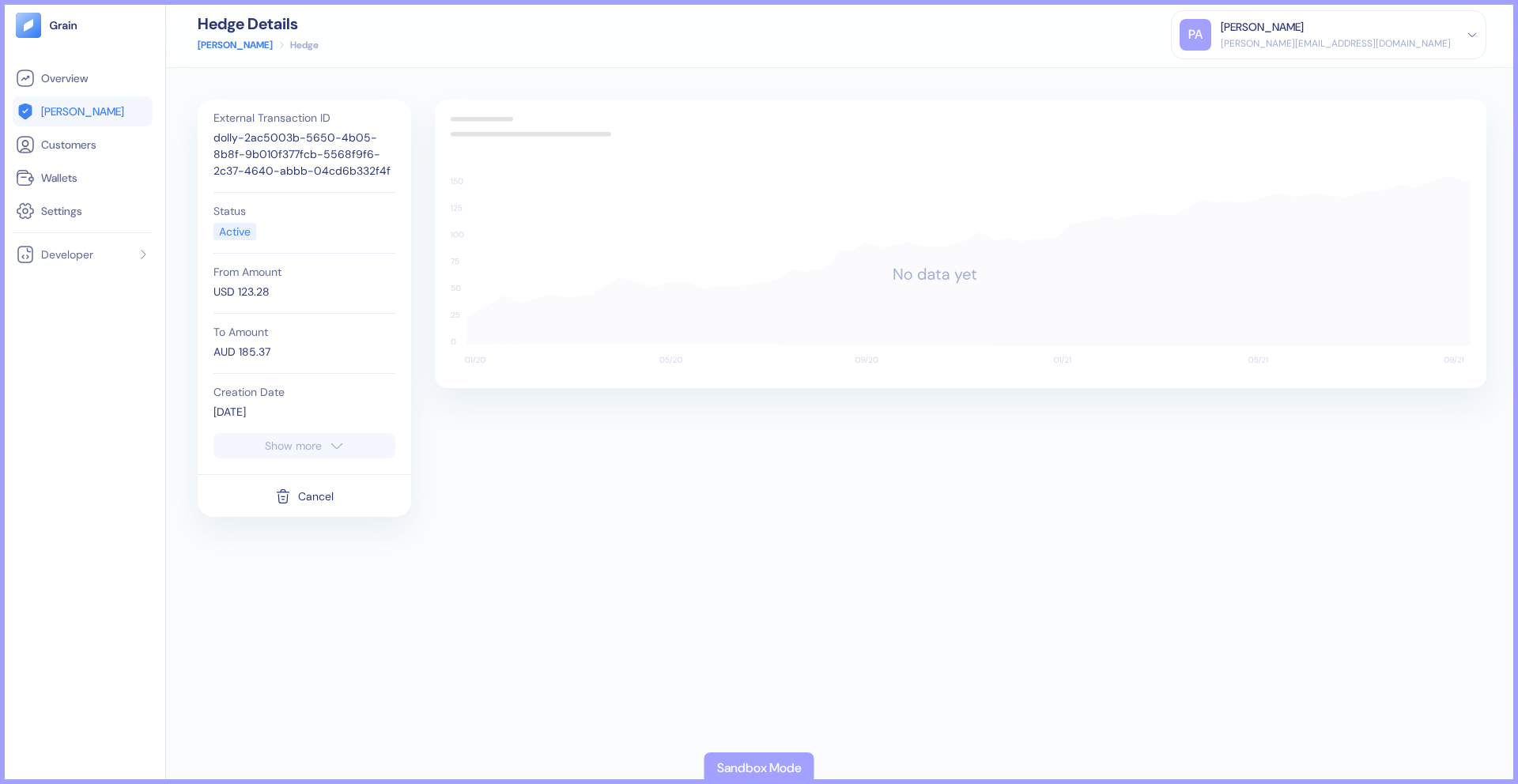
click at [299, 516] on div "Cancel" at bounding box center [304, 496] width 214 height 43
click at [303, 499] on div "Cancel" at bounding box center [316, 496] width 36 height 11
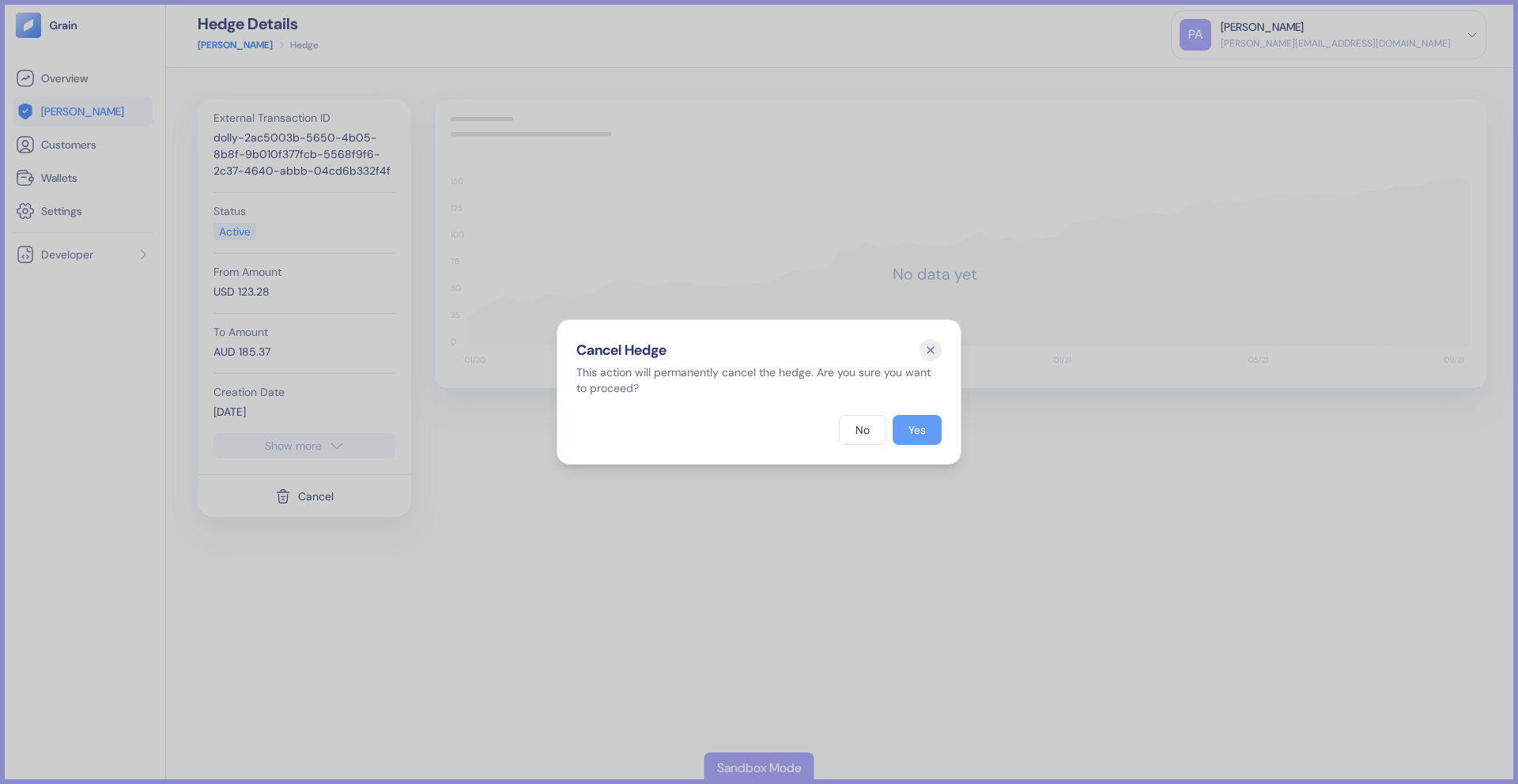
click at [899, 424] on button "Yes" at bounding box center [917, 430] width 49 height 30
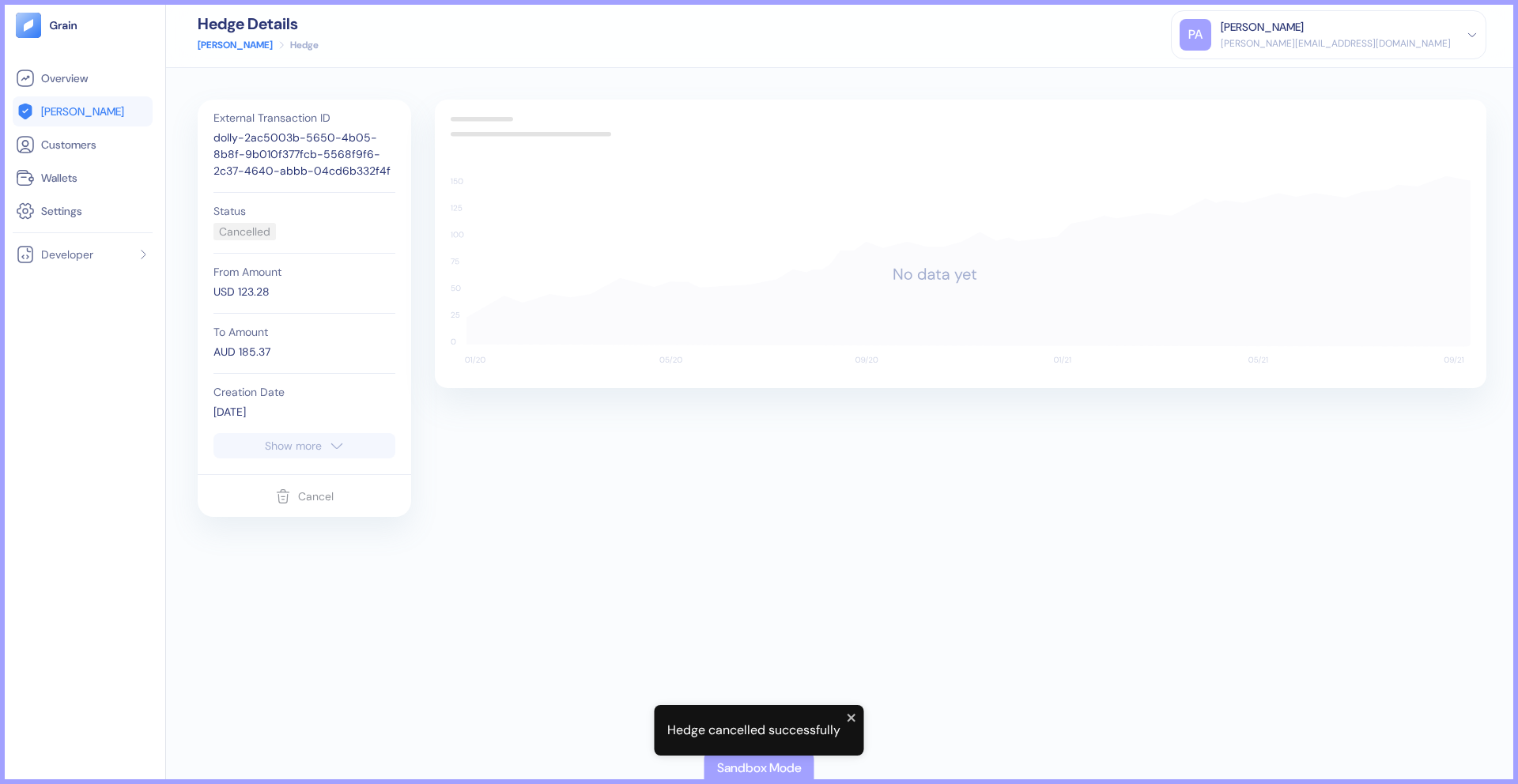
click at [203, 44] on link "[PERSON_NAME]" at bounding box center [235, 45] width 75 height 14
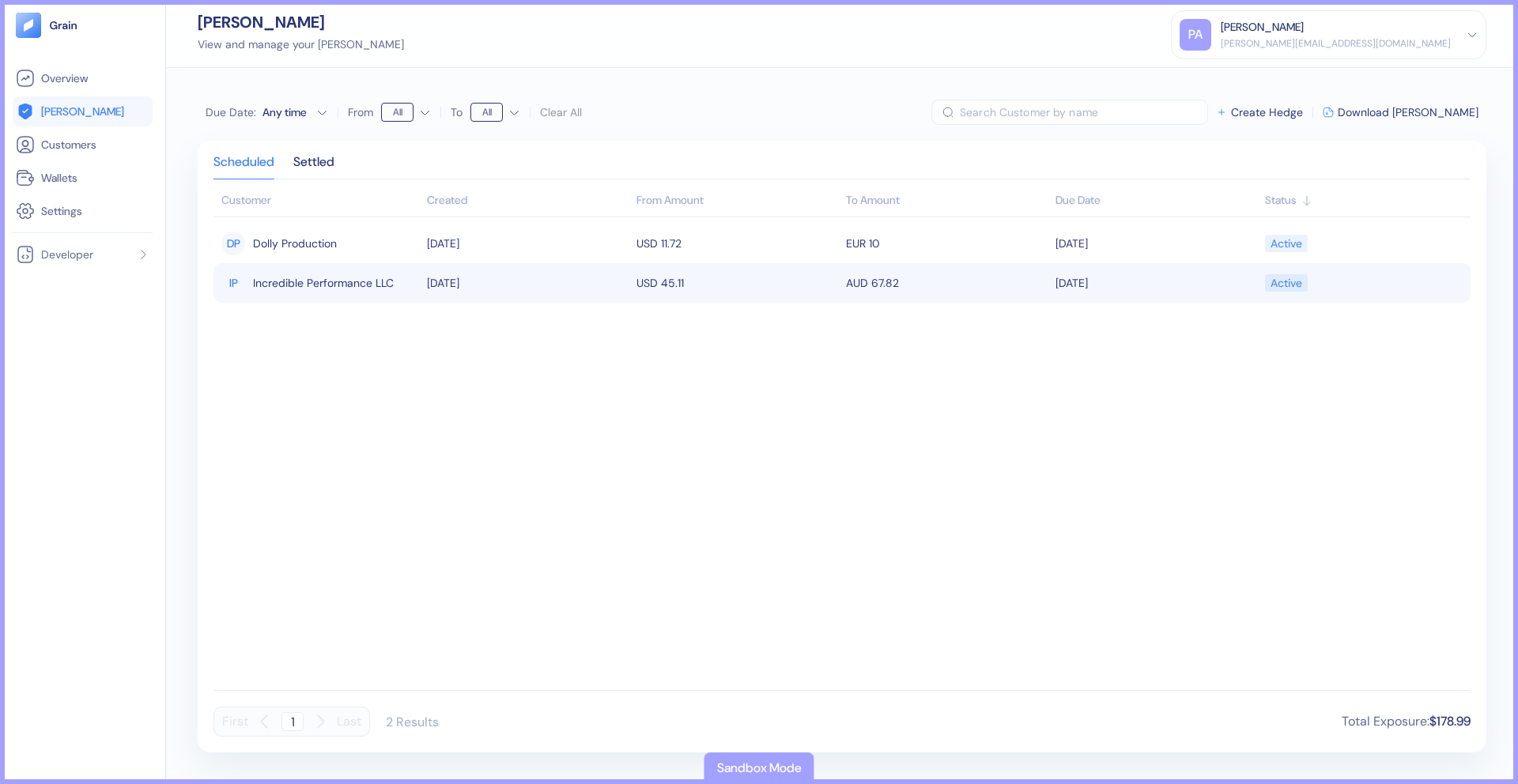
click at [405, 289] on div "IP Incredible Performance LLC" at bounding box center [320, 283] width 197 height 27
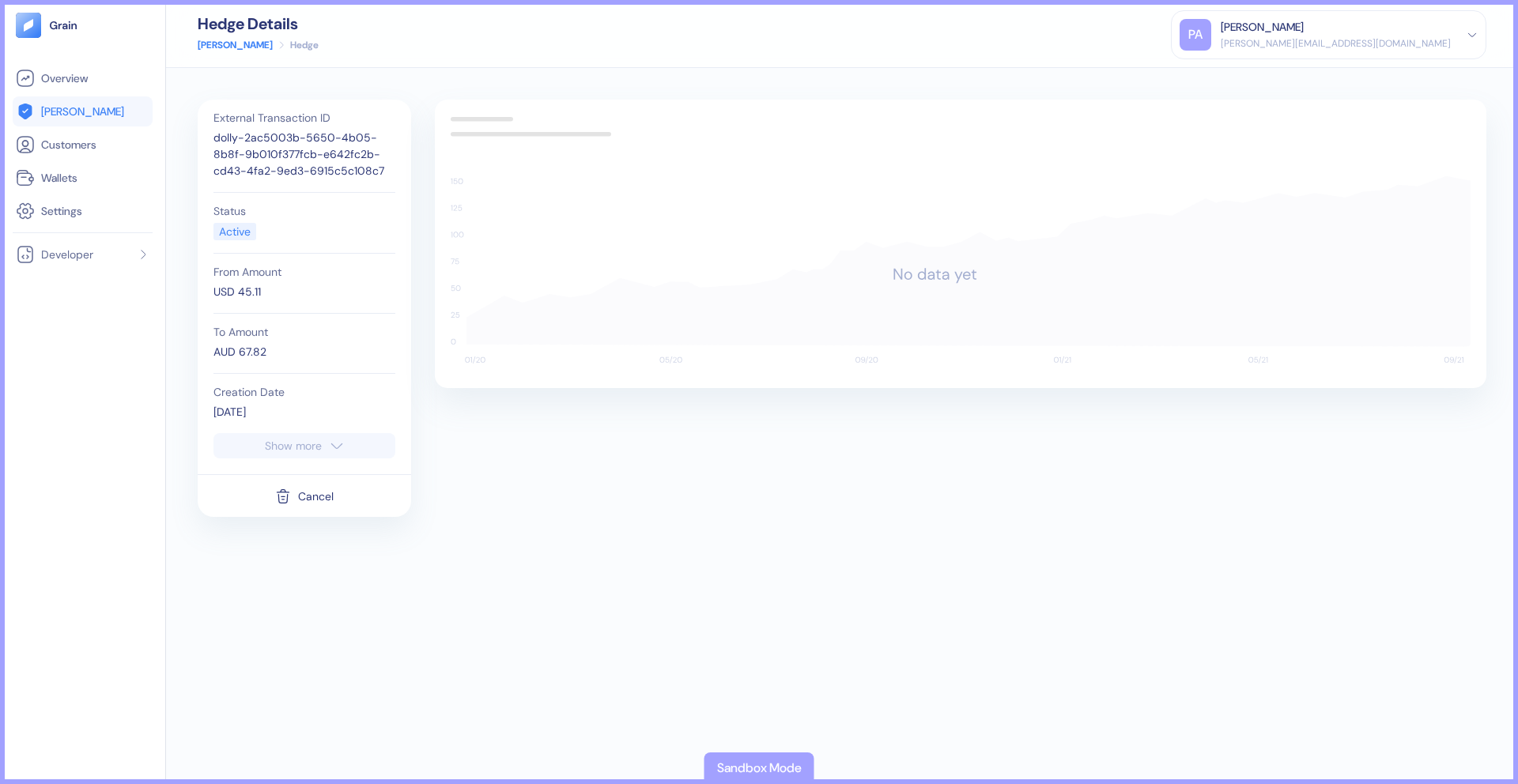
click at [336, 450] on icon "button" at bounding box center [337, 445] width 16 height 19
click at [210, 39] on link "[PERSON_NAME]" at bounding box center [235, 45] width 75 height 14
